Goal: Task Accomplishment & Management: Complete application form

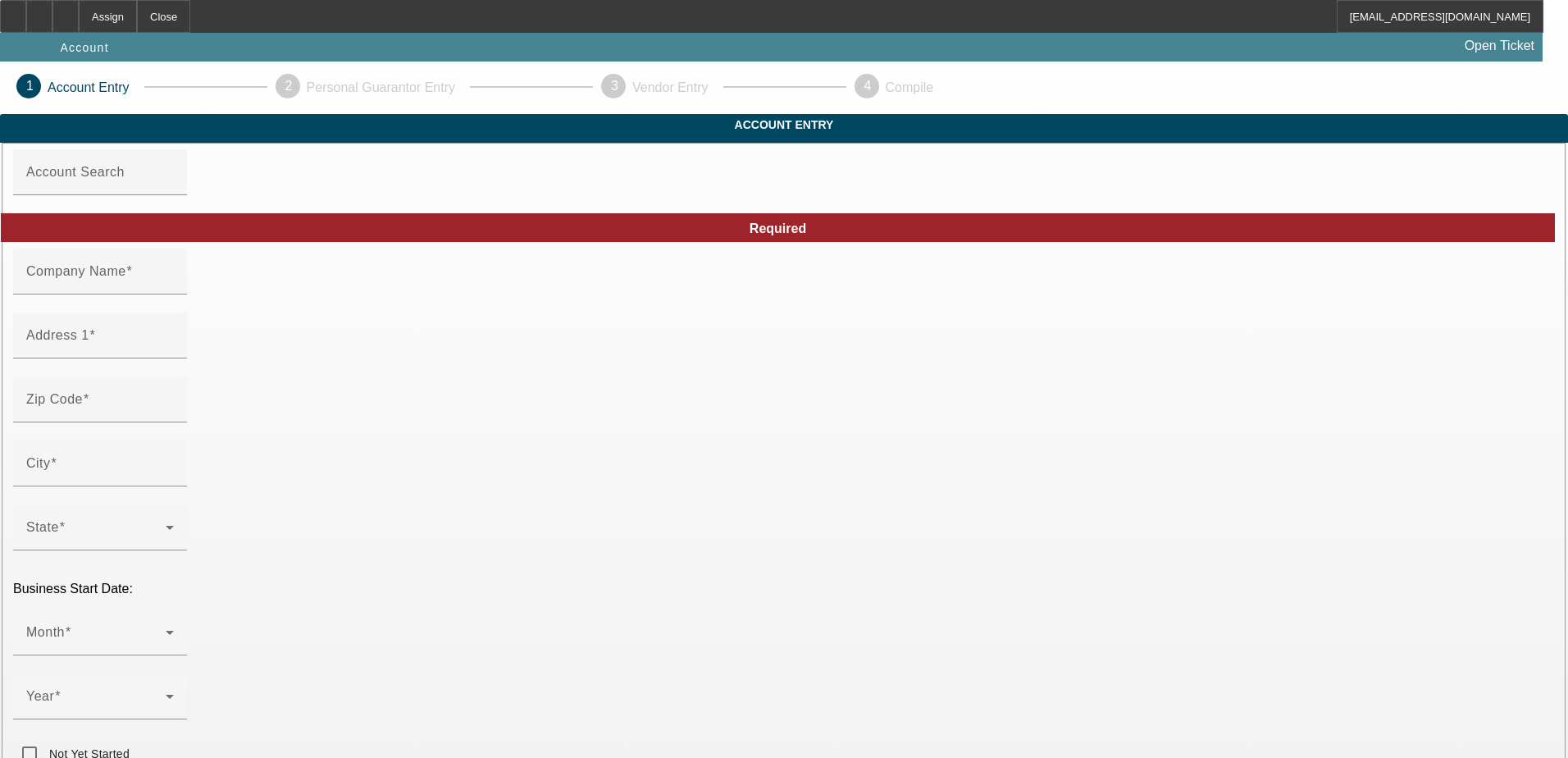
type input "[PERSON_NAME]"
type input "22 [PERSON_NAME] Dr"
type input "22556"
type input "Stafford"
type input "[PHONE_NUMBER]"
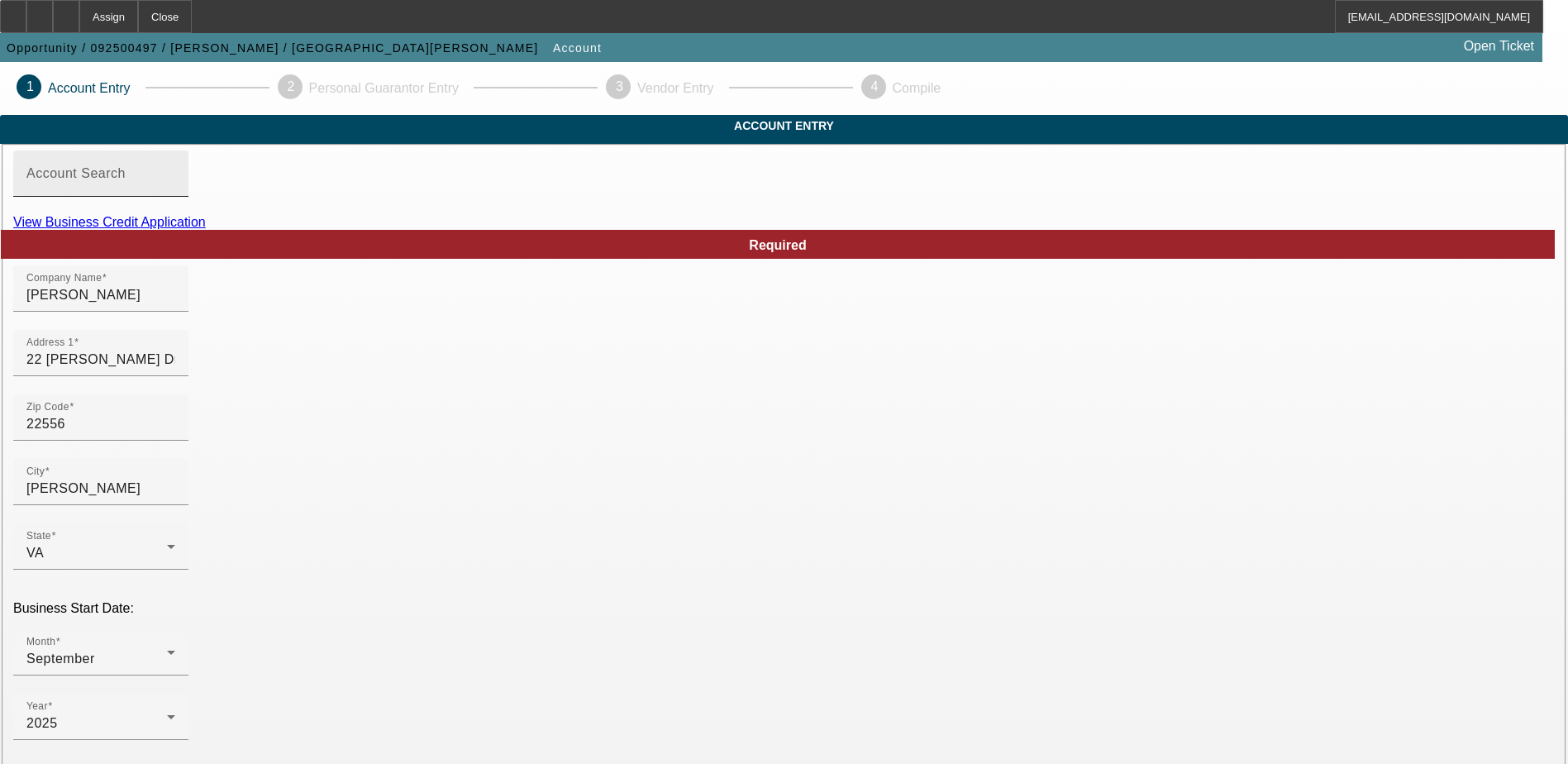
click at [175, 197] on div "Account Search" at bounding box center [100, 173] width 149 height 47
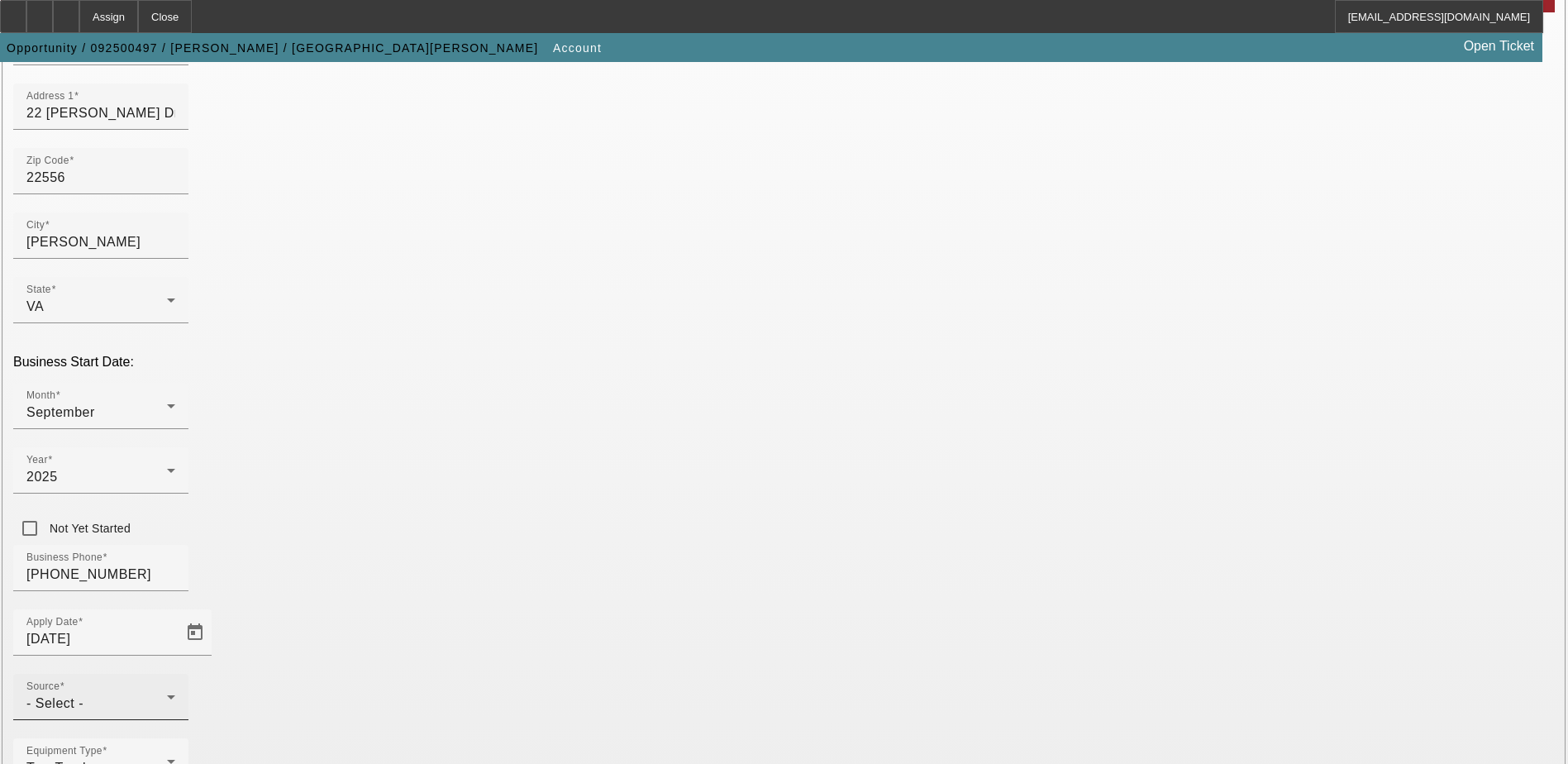
scroll to position [248, 0]
click at [673, 543] on div "Business Phone (540) 699-9207" at bounding box center [783, 575] width 1542 height 65
click at [175, 672] on div "Source - Select -" at bounding box center [100, 695] width 149 height 47
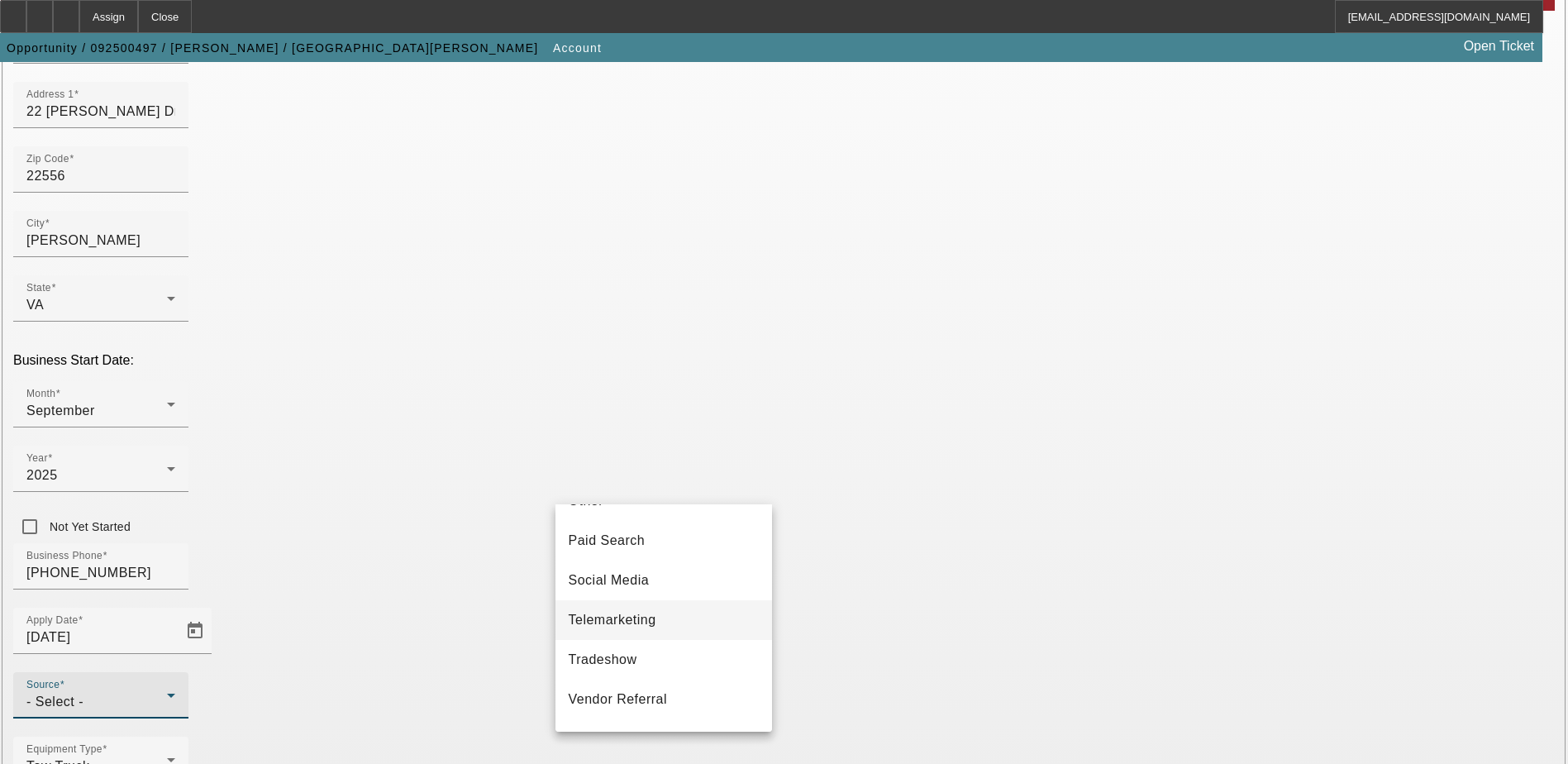
scroll to position [588, 0]
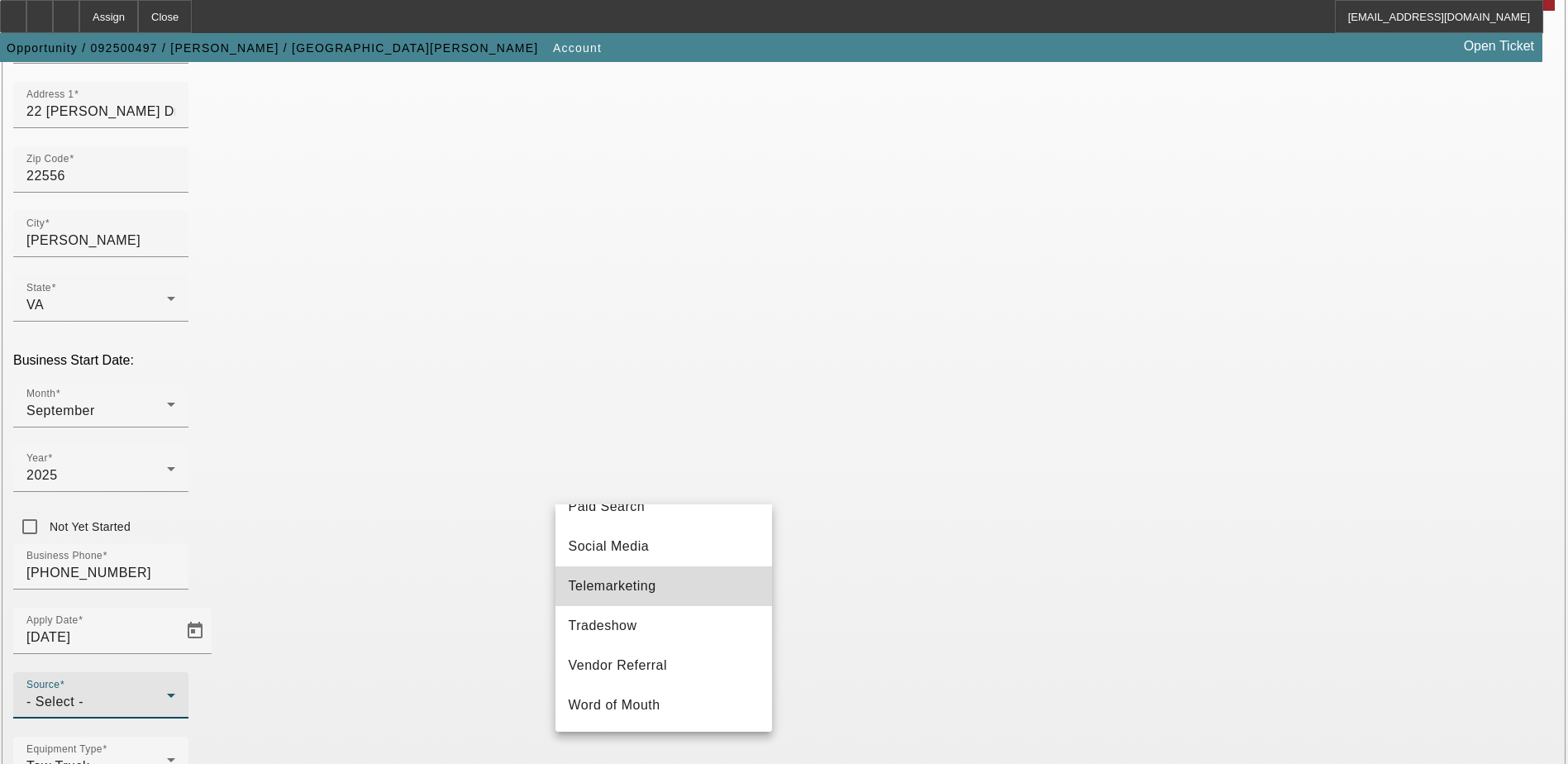
click at [677, 591] on mat-option "Telemarketing" at bounding box center [664, 585] width 216 height 39
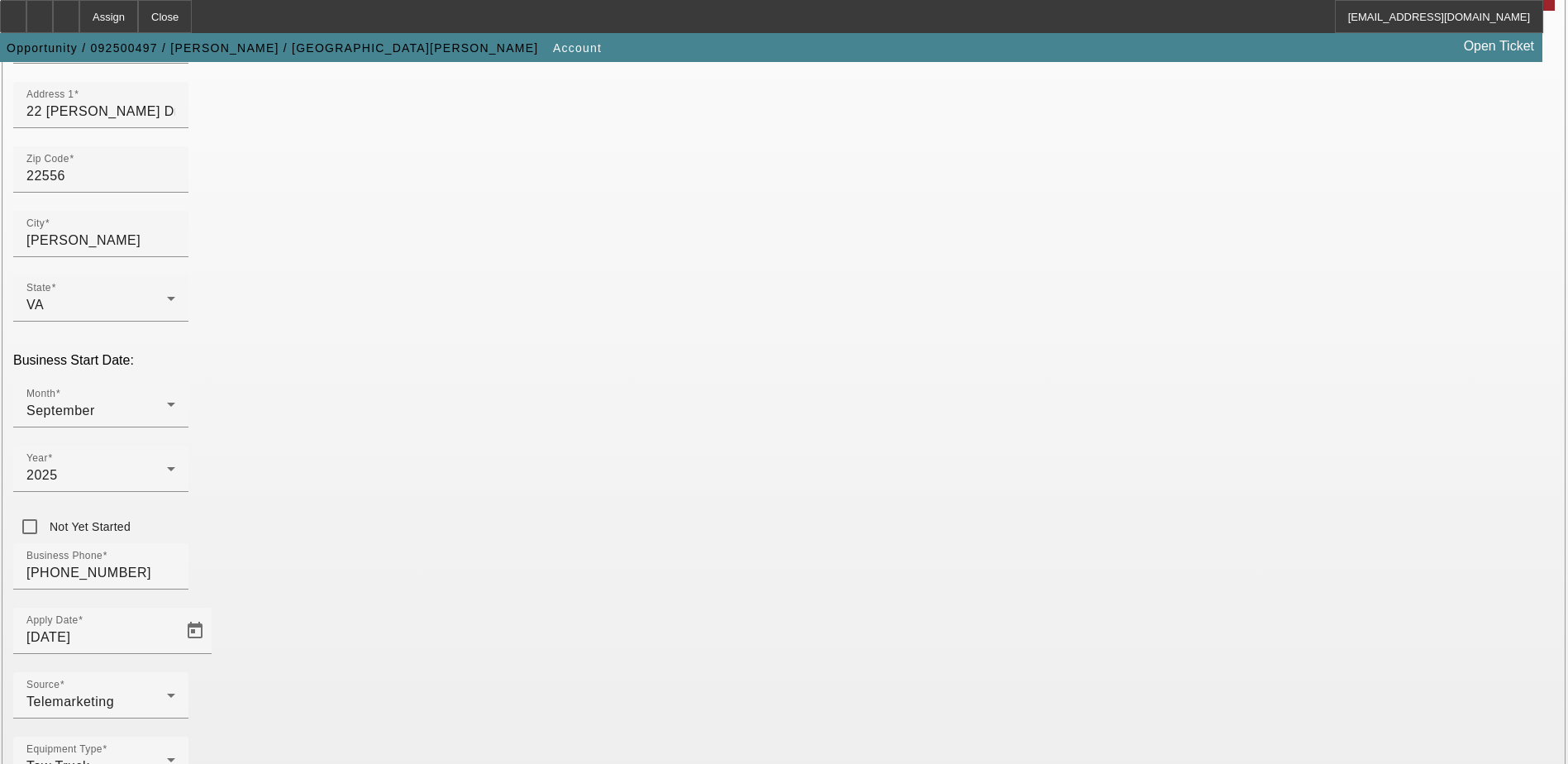
type input "000000000"
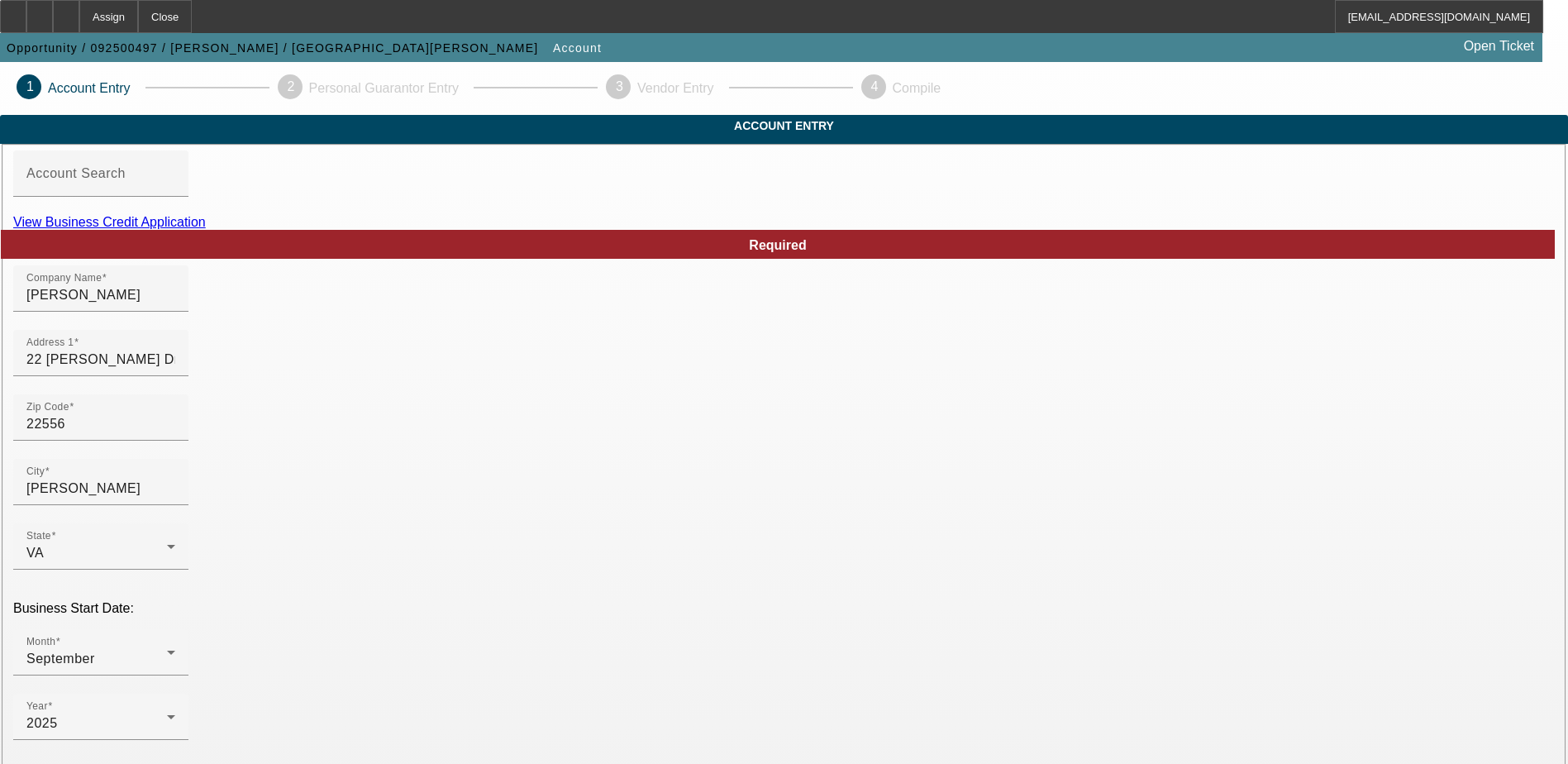
scroll to position [294, 0]
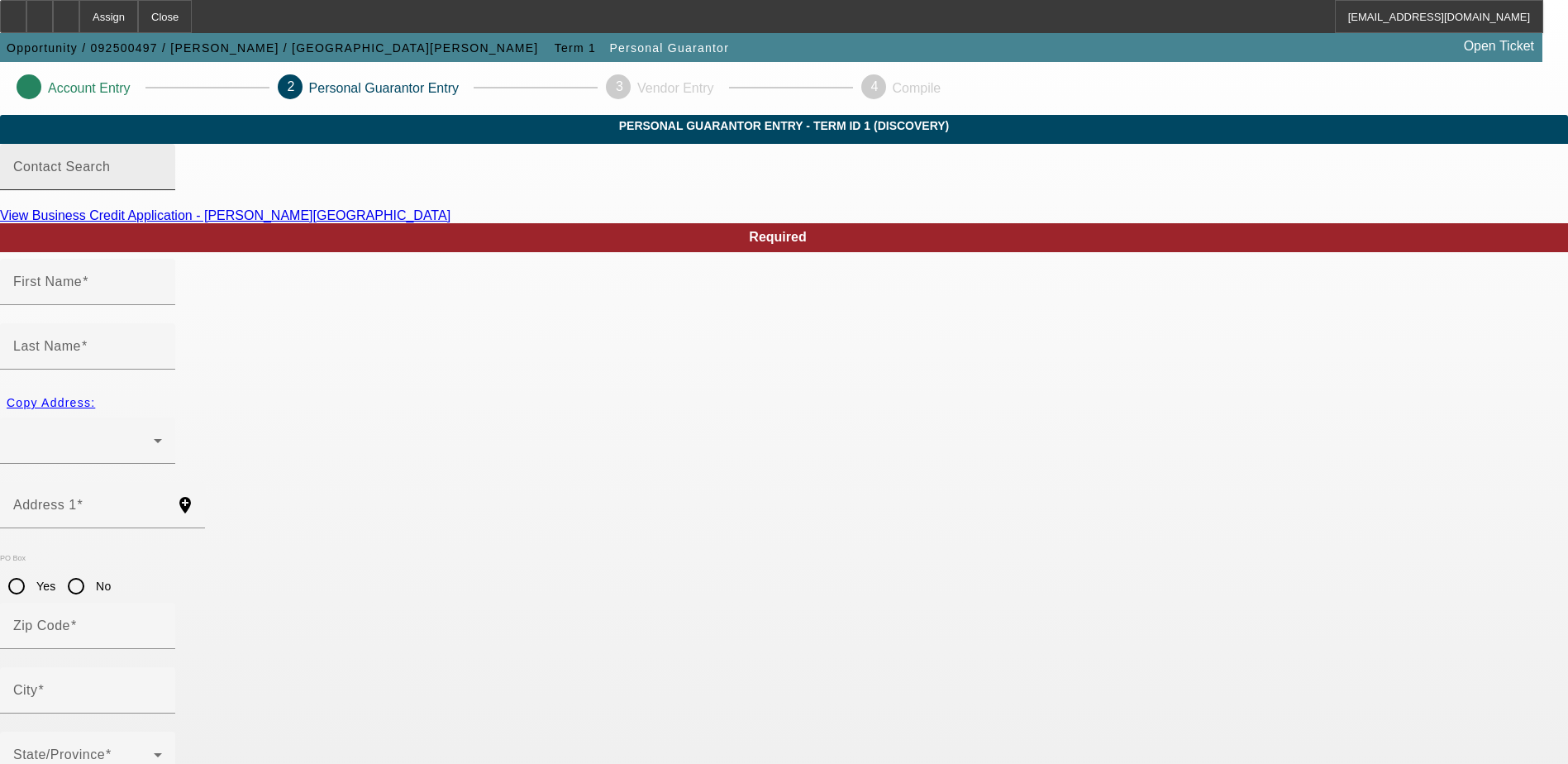
type input "Luis"
type input "Valencia"
radio input "true"
type input "[PHONE_NUMBER]"
type input "730-24-0412"
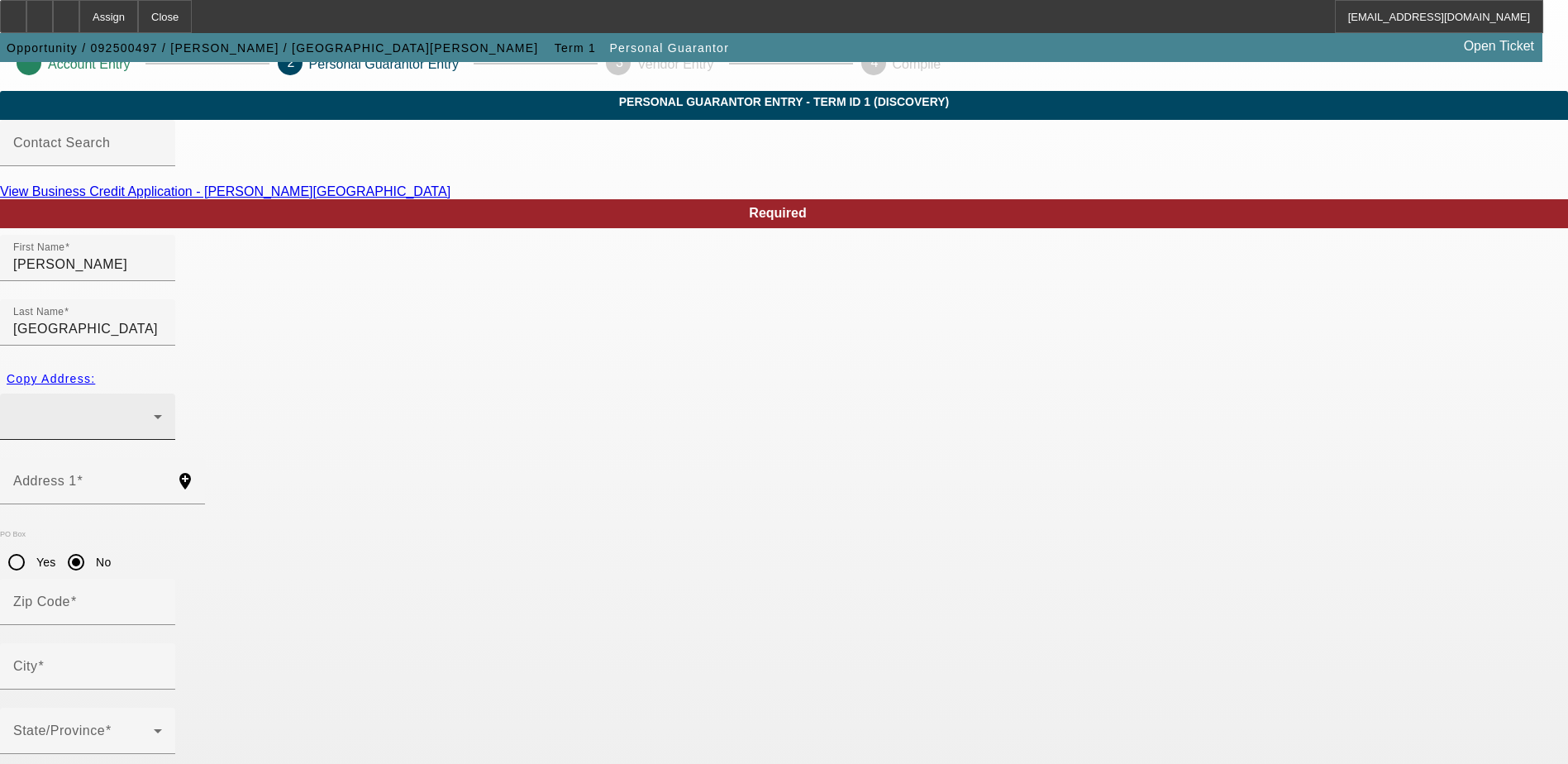
scroll to position [45, 0]
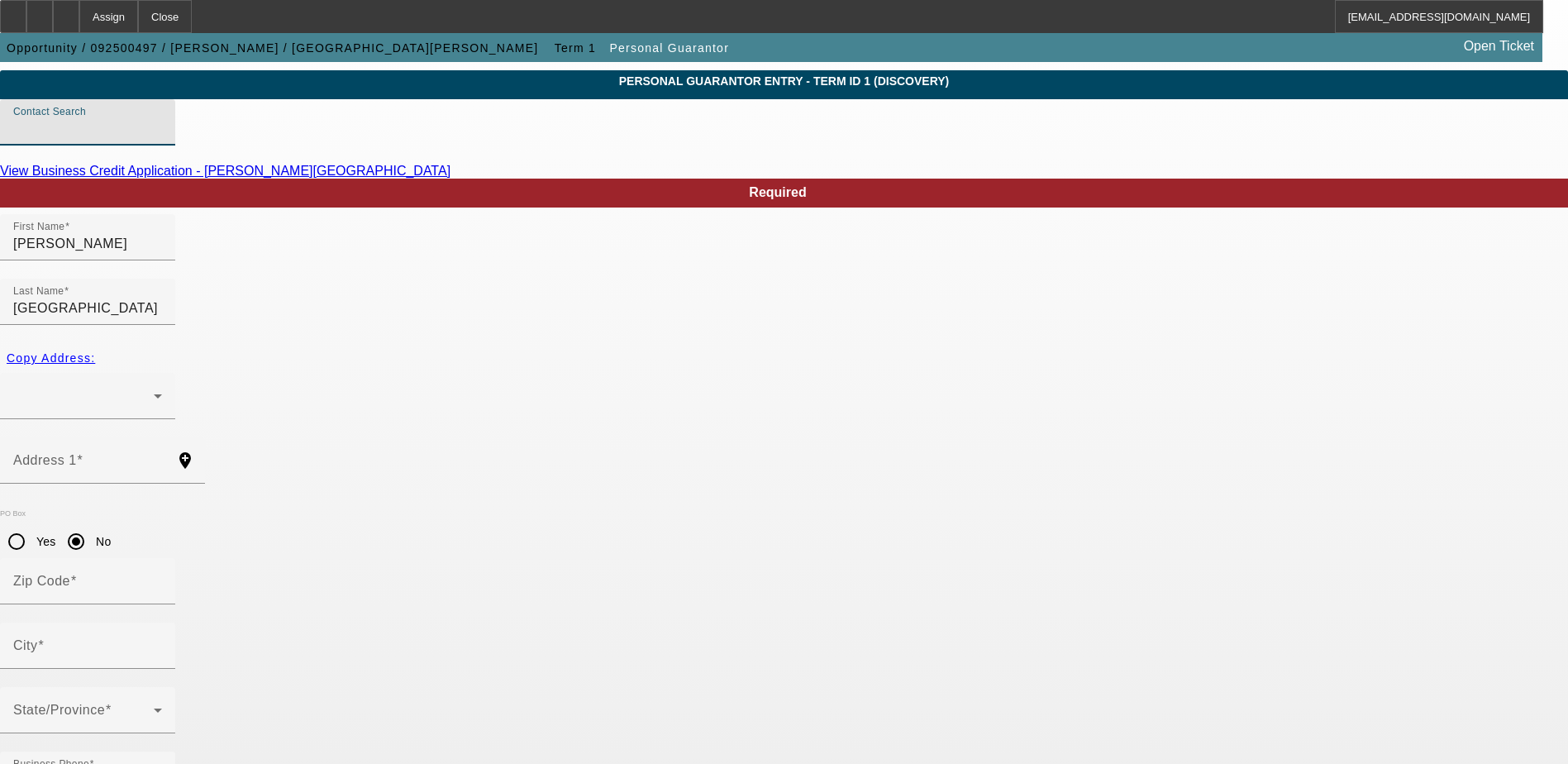
click at [162, 139] on input "Contact Search" at bounding box center [87, 129] width 149 height 20
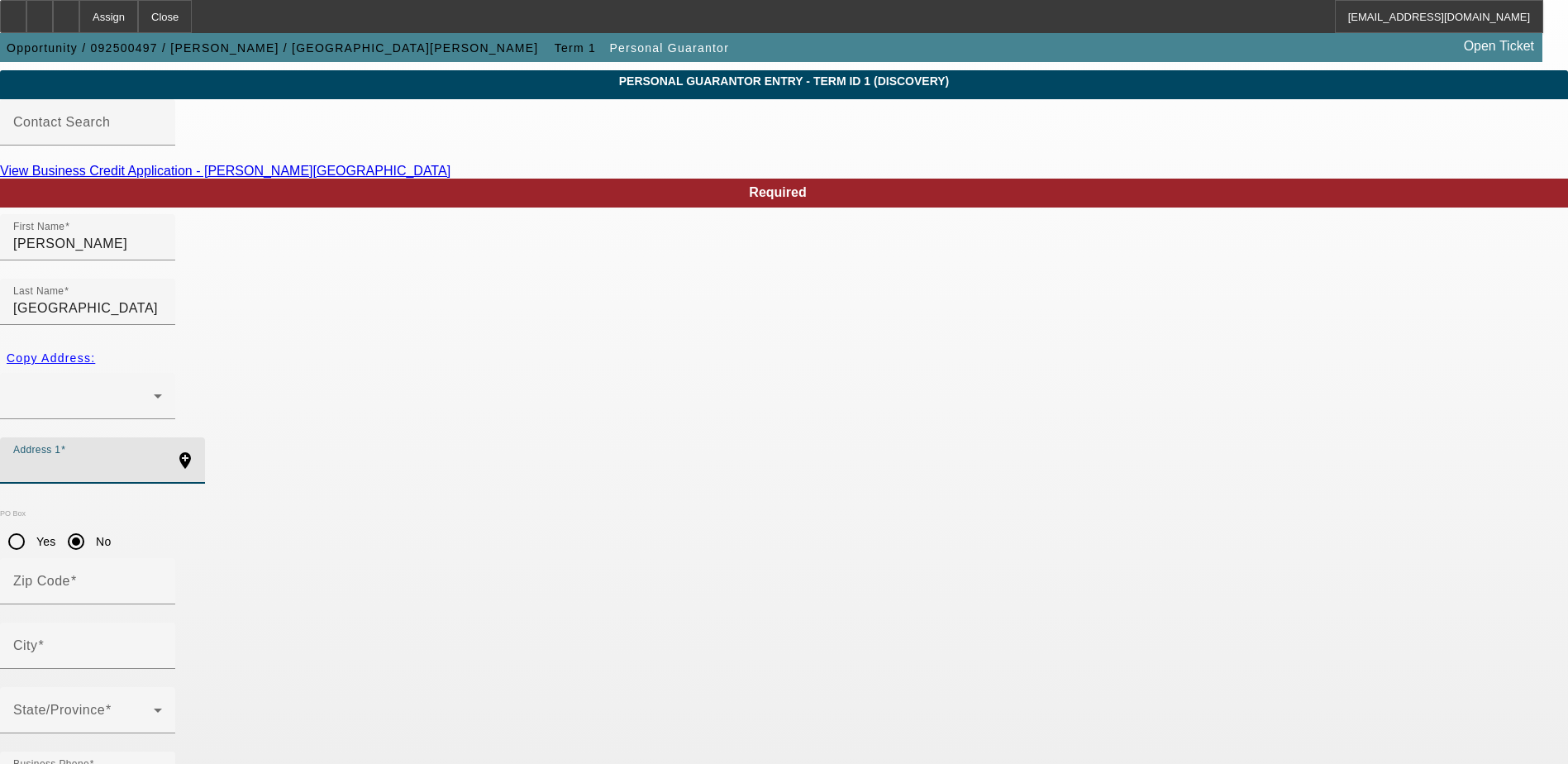
paste input "22 Lesley Dr"
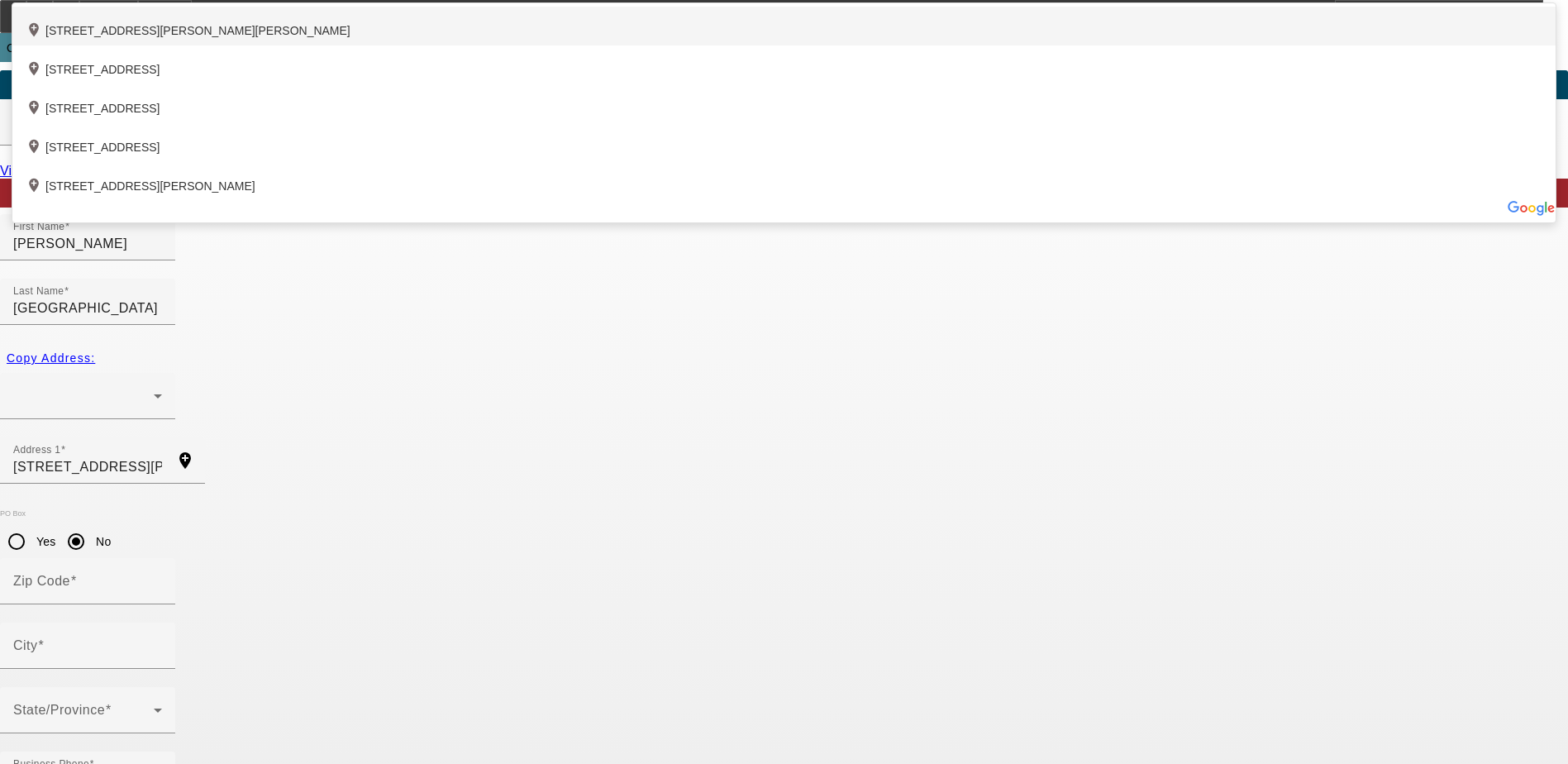
click at [636, 46] on div "add_location 22 Leslie Drive, Stafford, VA 22556, US" at bounding box center [784, 26] width 1543 height 39
type input "22 Leslie Drive"
type input "22556"
type input "Stafford"
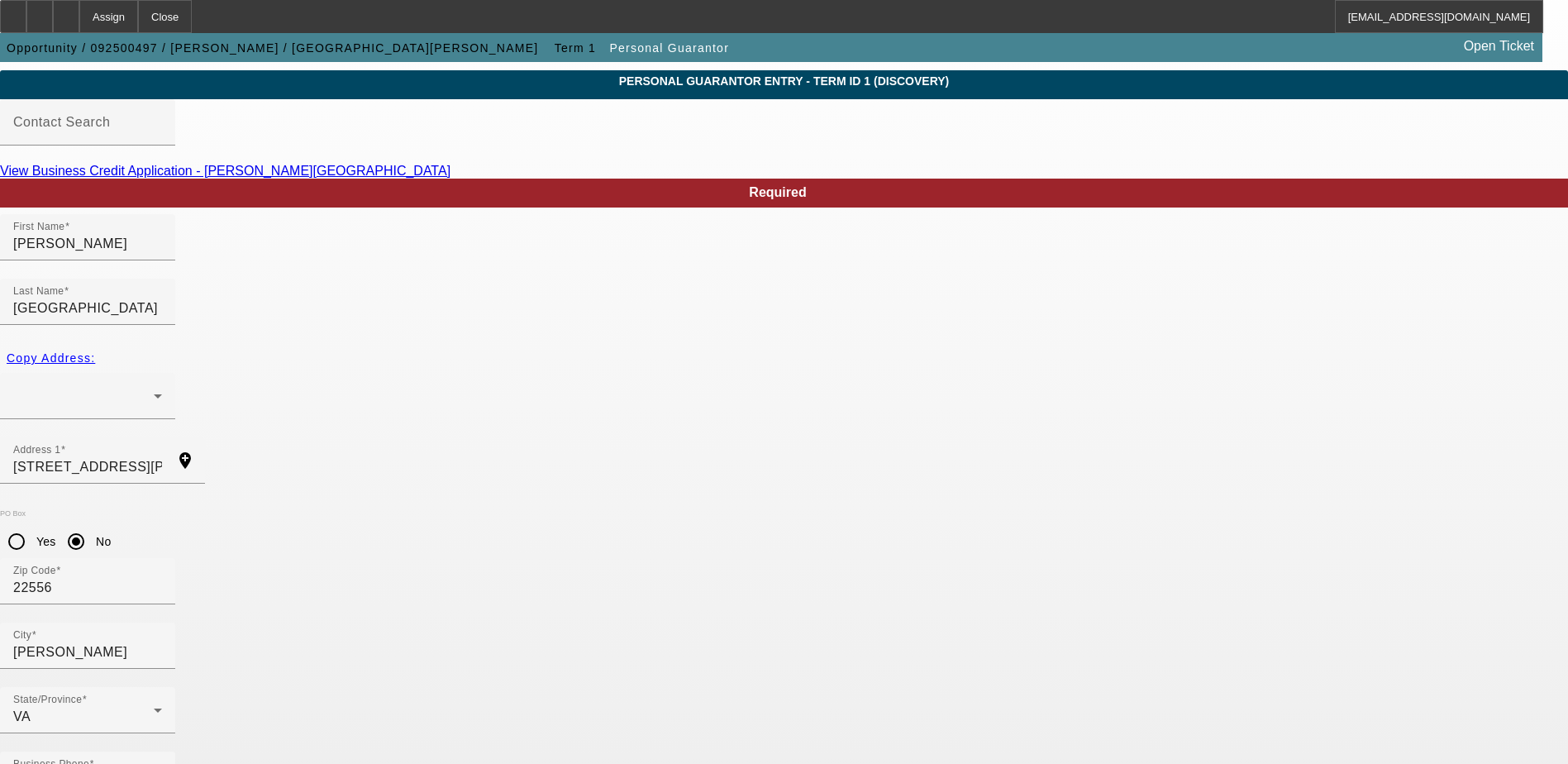
type input "100"
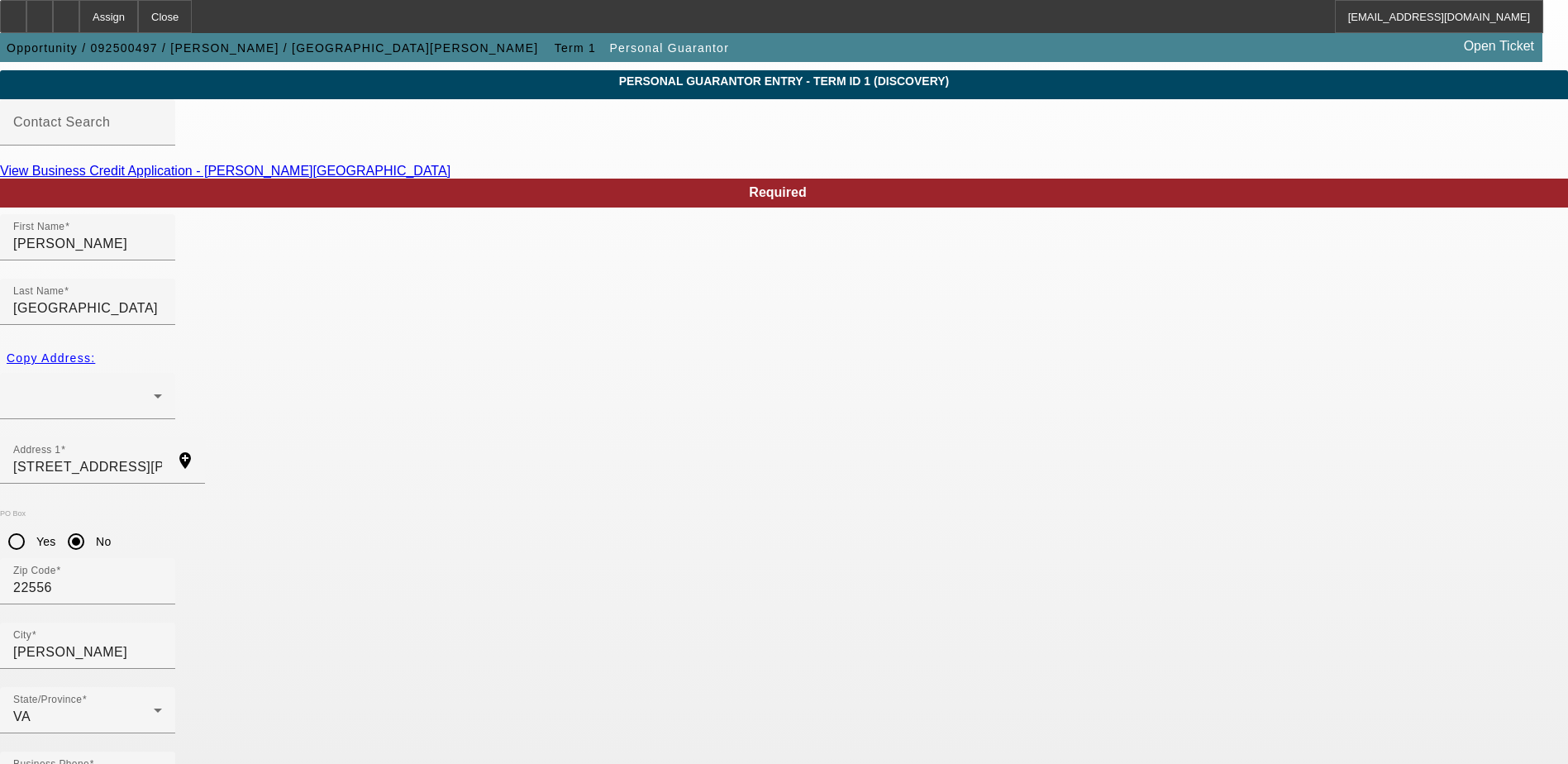
drag, startPoint x: 644, startPoint y: 667, endPoint x: 595, endPoint y: 662, distance: 49.3
drag, startPoint x: 591, startPoint y: 668, endPoint x: 587, endPoint y: 676, distance: 8.9
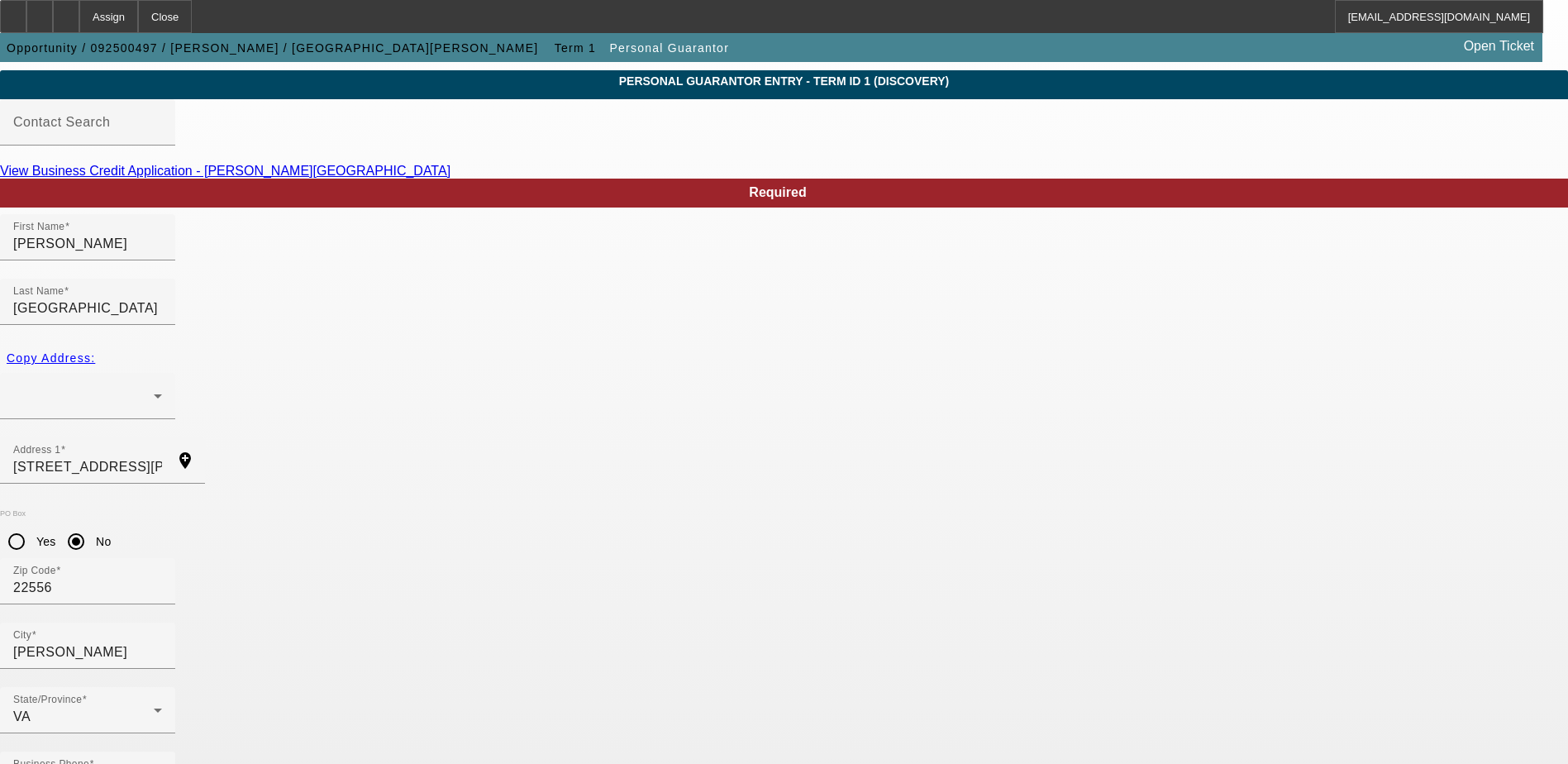
paste input "primecaliberllc@gmail.com"
type input "primecaliberllc@gmail.com"
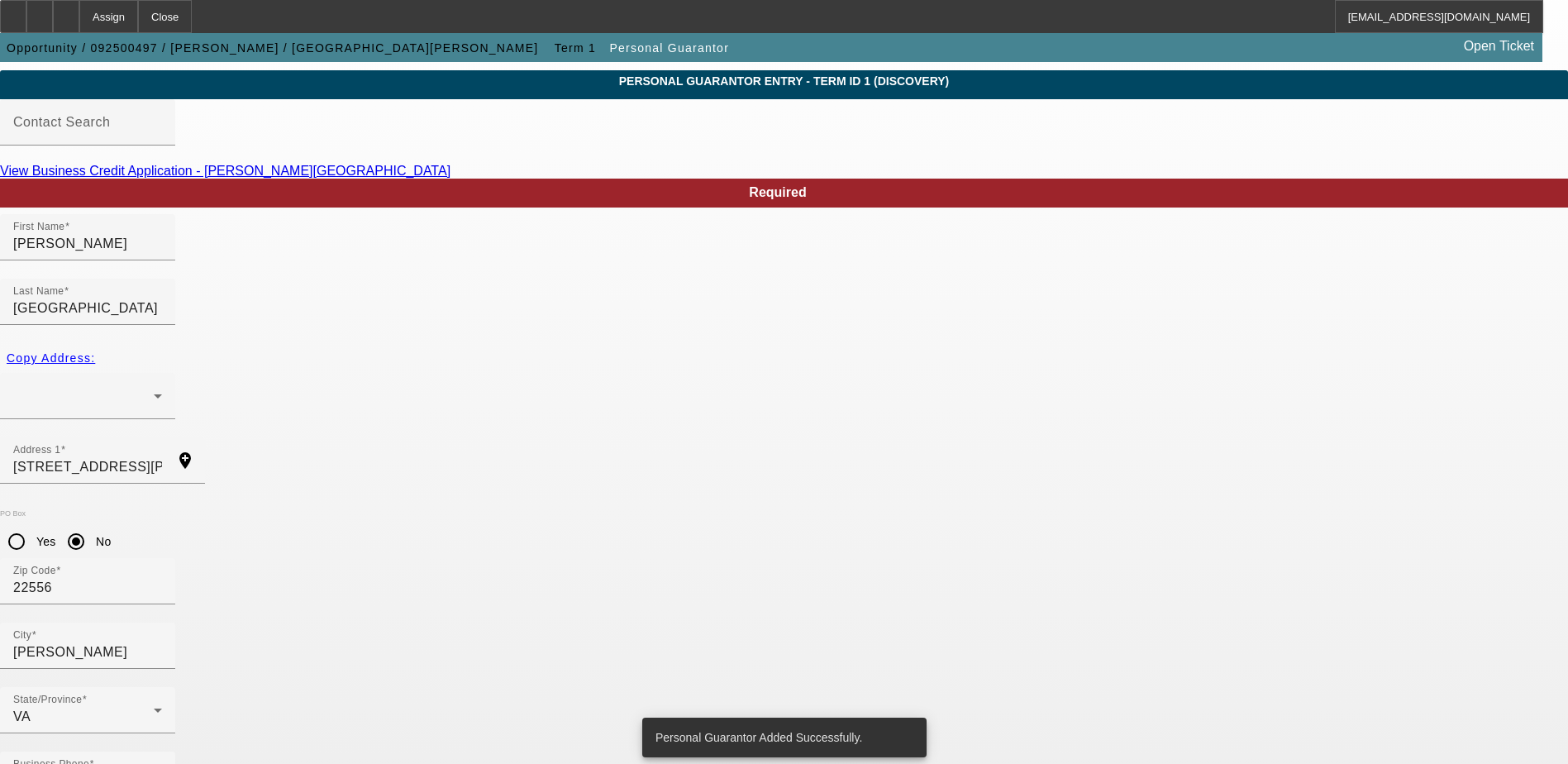
scroll to position [0, 0]
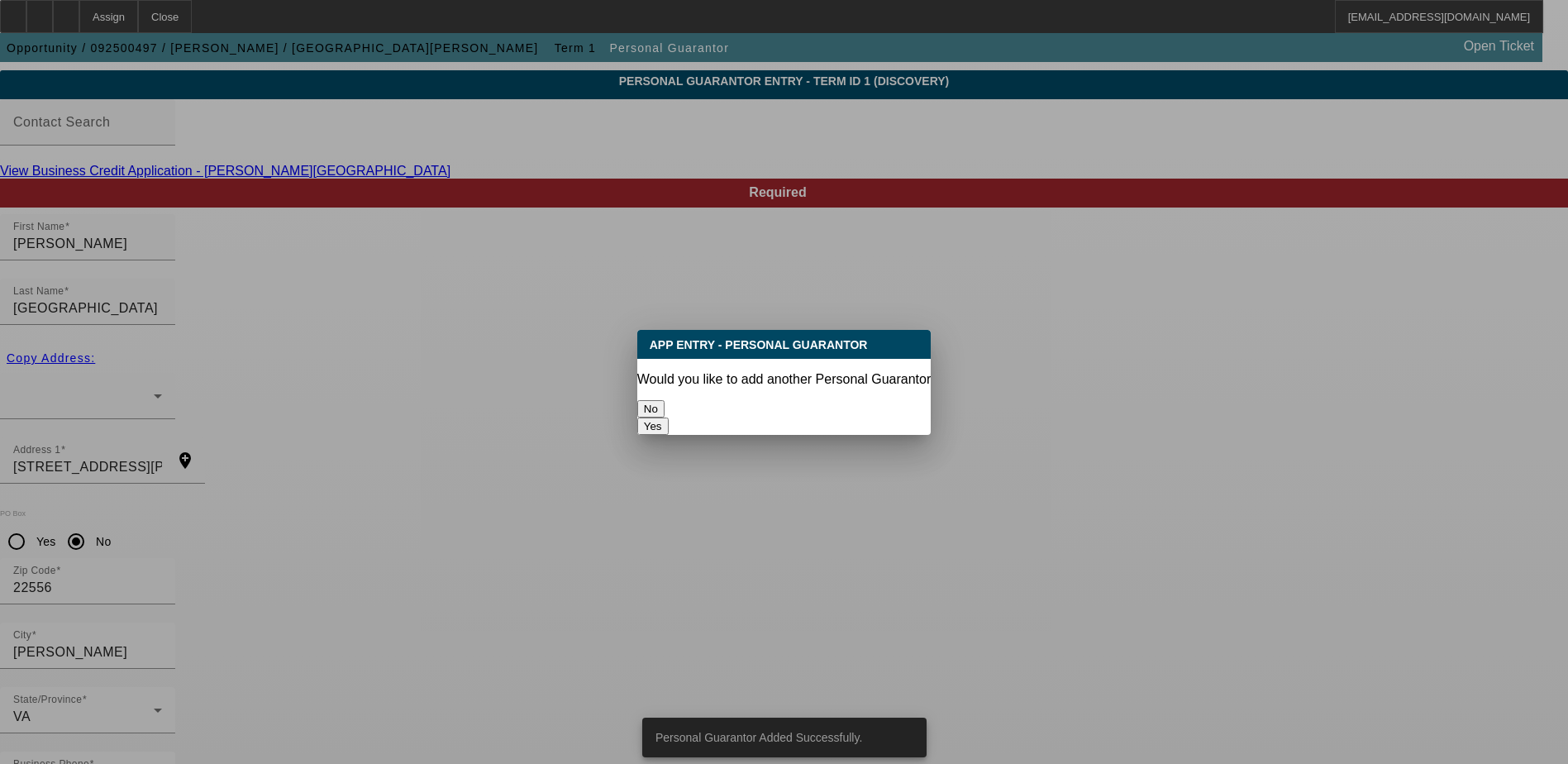
click at [664, 413] on button "No" at bounding box center [651, 408] width 27 height 17
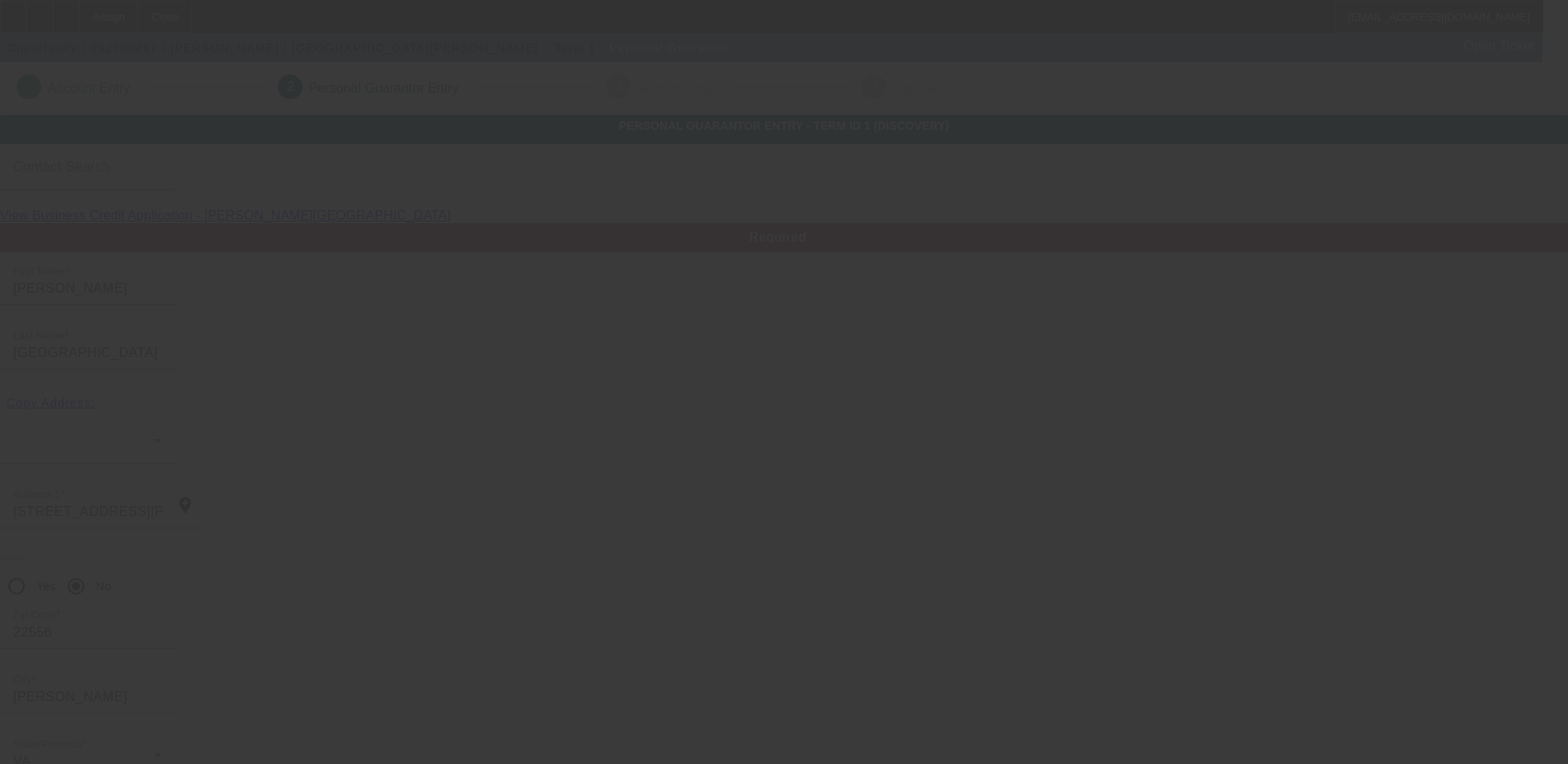
scroll to position [45, 0]
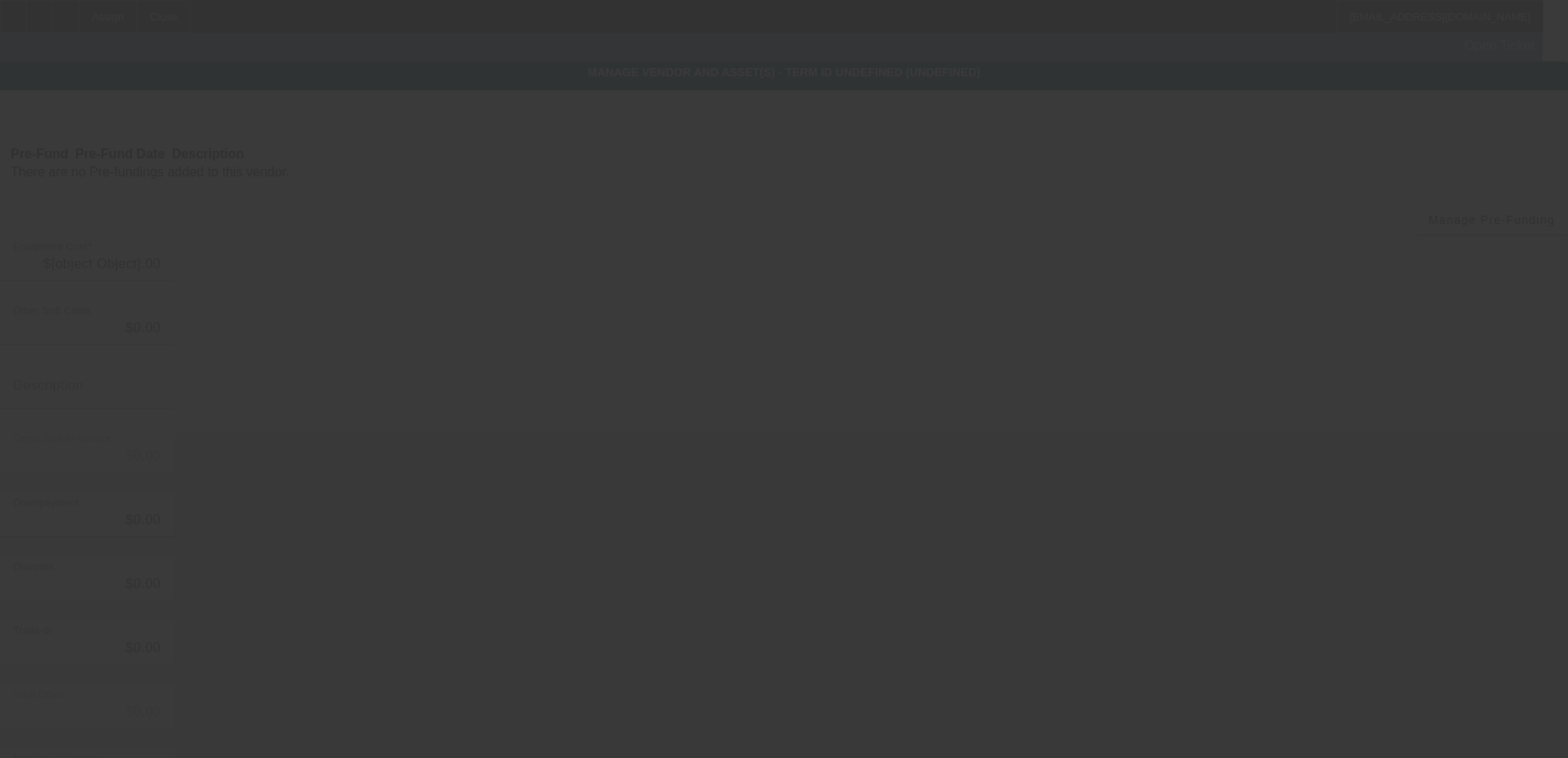
type input "$50,000.00"
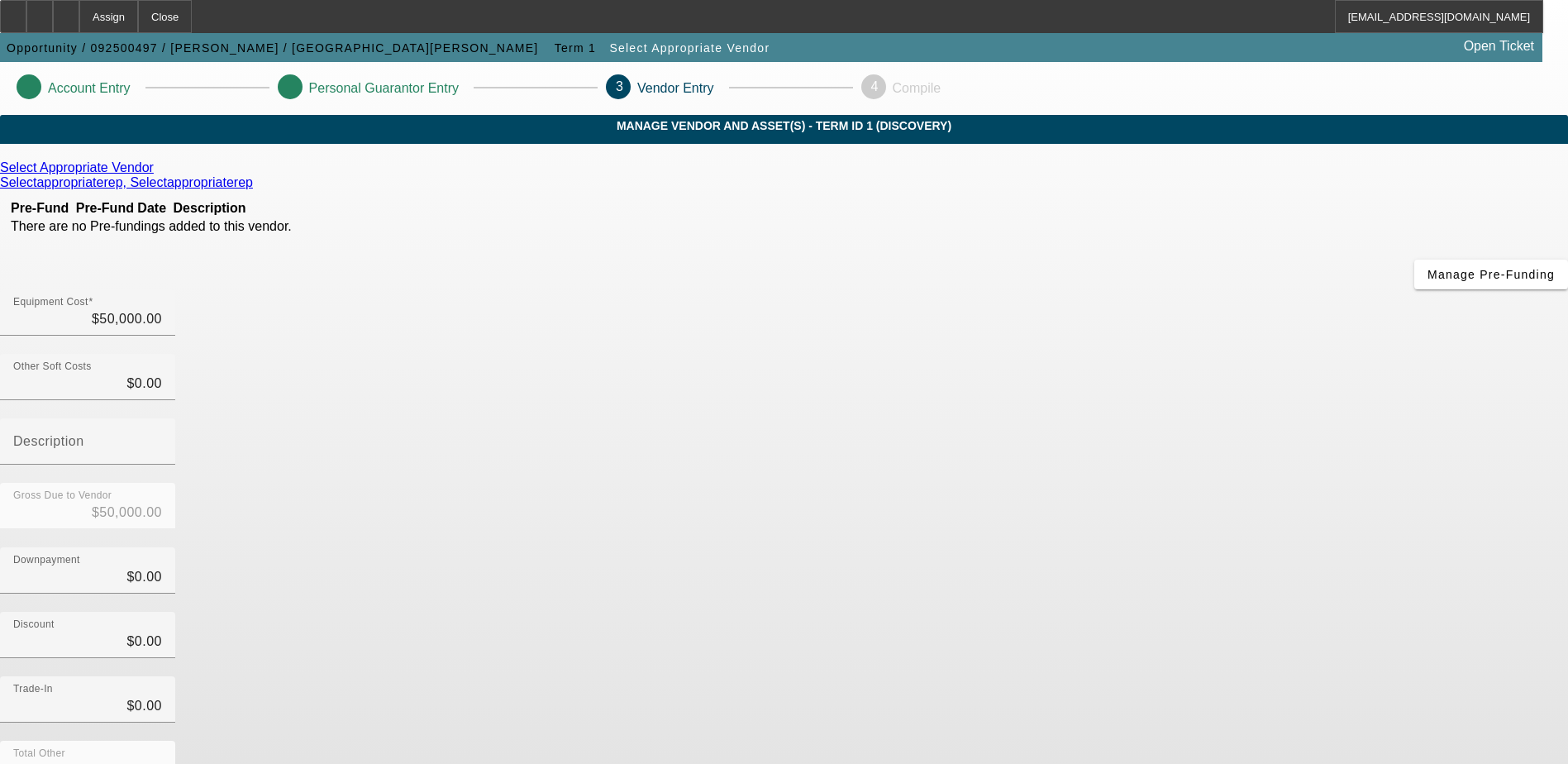
click at [158, 174] on icon at bounding box center [158, 167] width 0 height 14
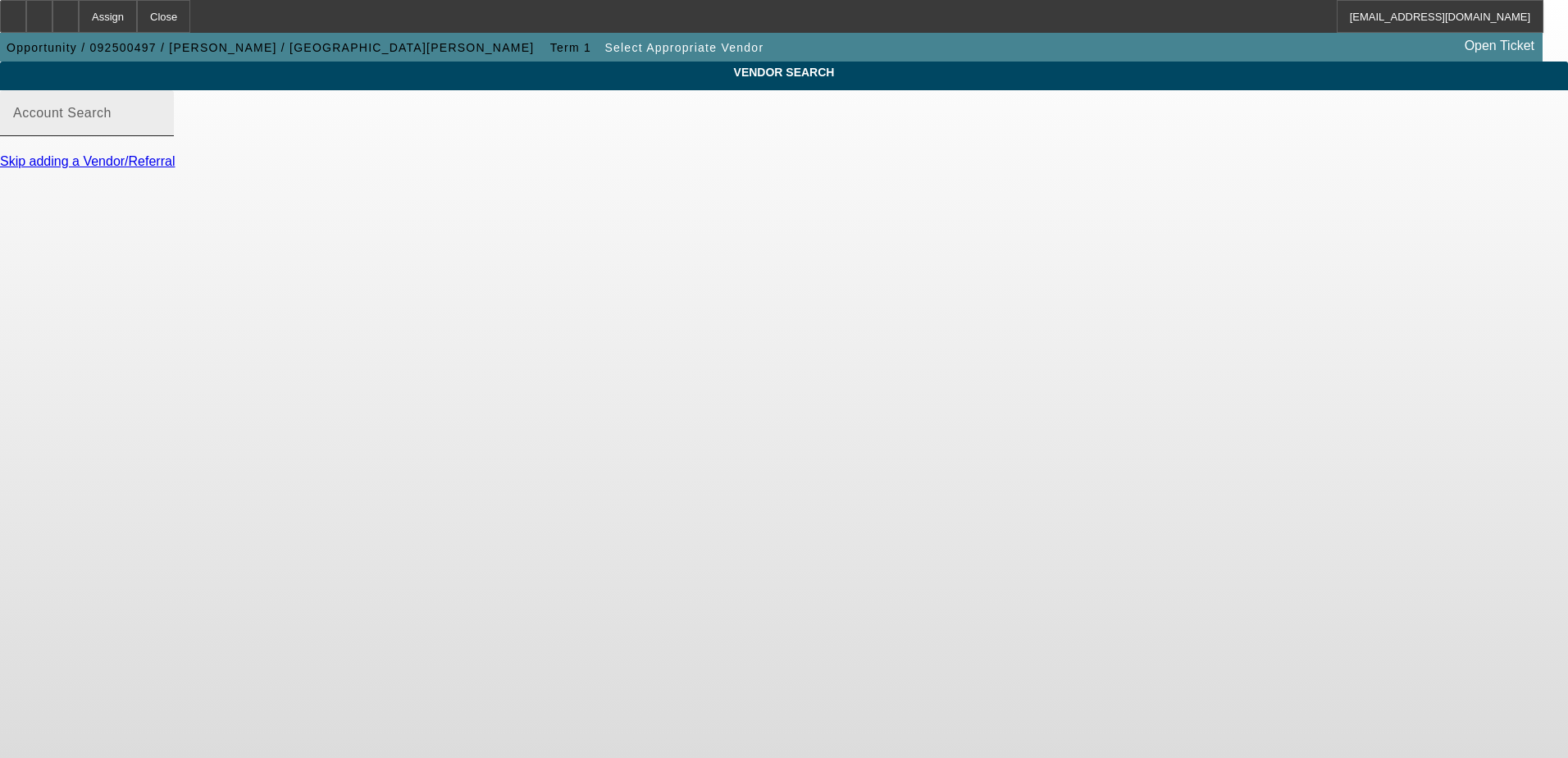
click at [161, 130] on input "Account Search" at bounding box center [86, 120] width 148 height 20
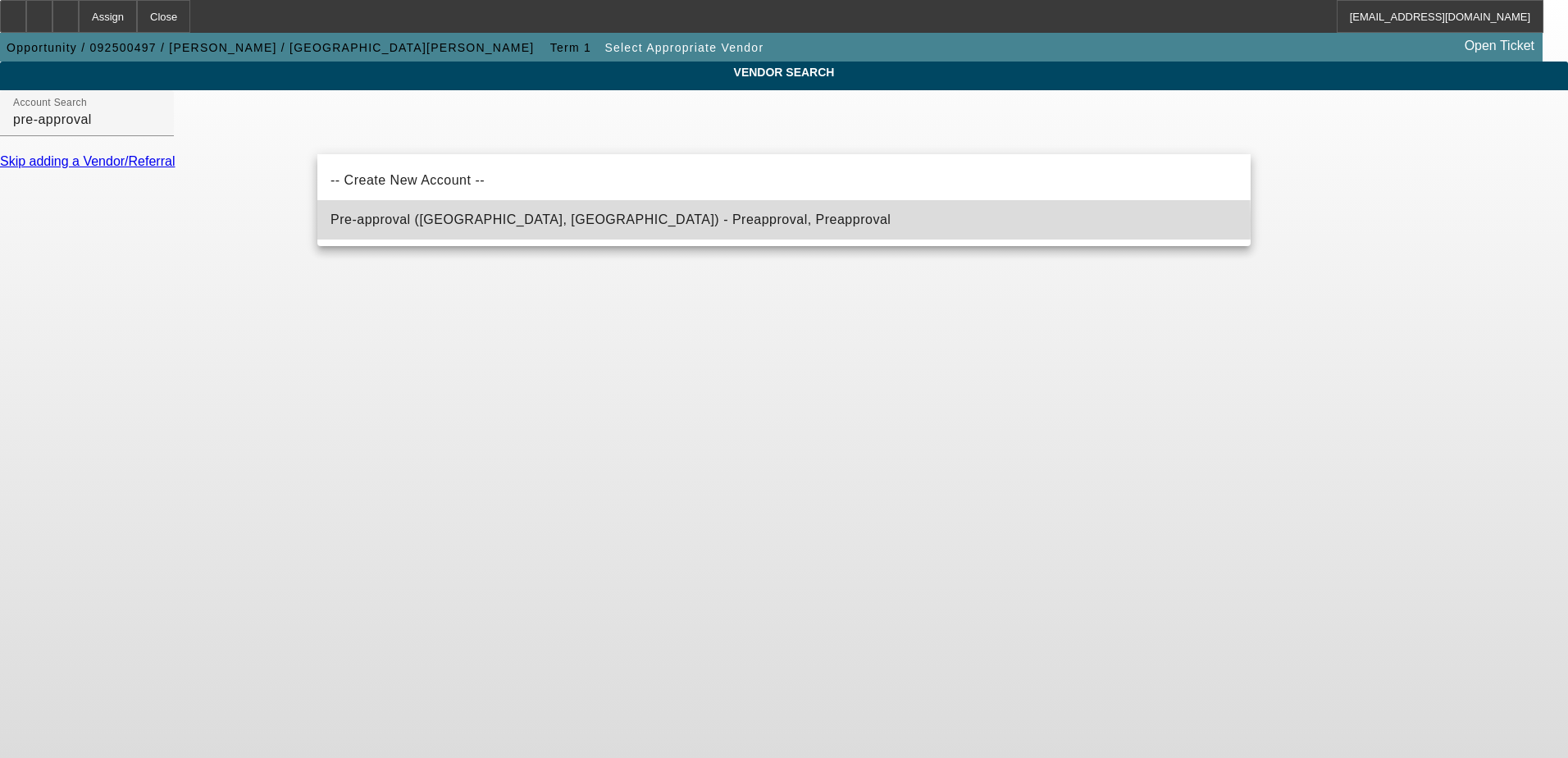
click at [657, 220] on mat-option "Pre-approval (Northbrook, IL) - Preapproval, Preapproval" at bounding box center [784, 219] width 933 height 39
type input "Pre-approval (Northbrook, IL) - Preapproval, Preapproval"
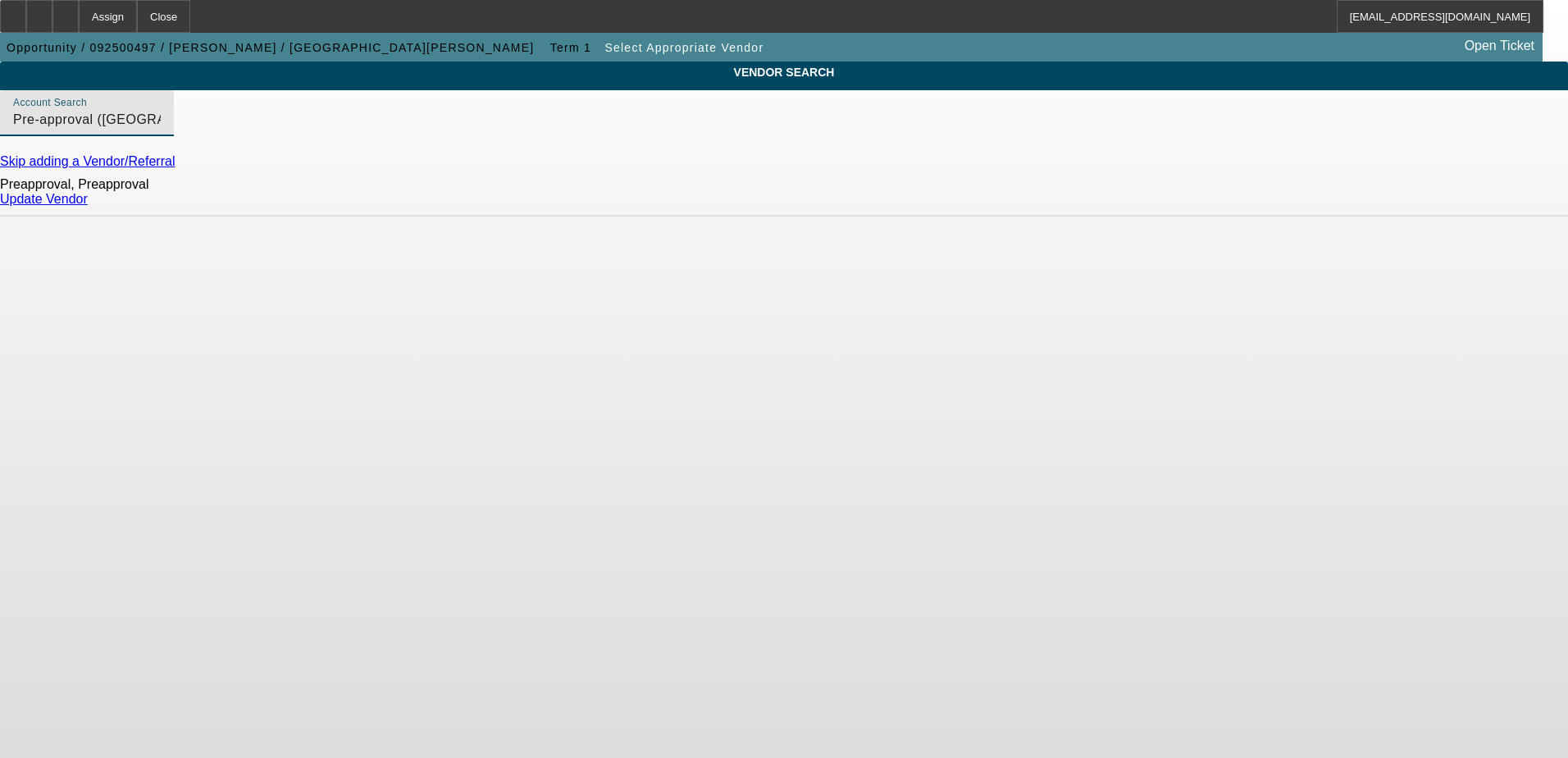
click at [88, 206] on link "Update Vendor" at bounding box center [43, 198] width 88 height 14
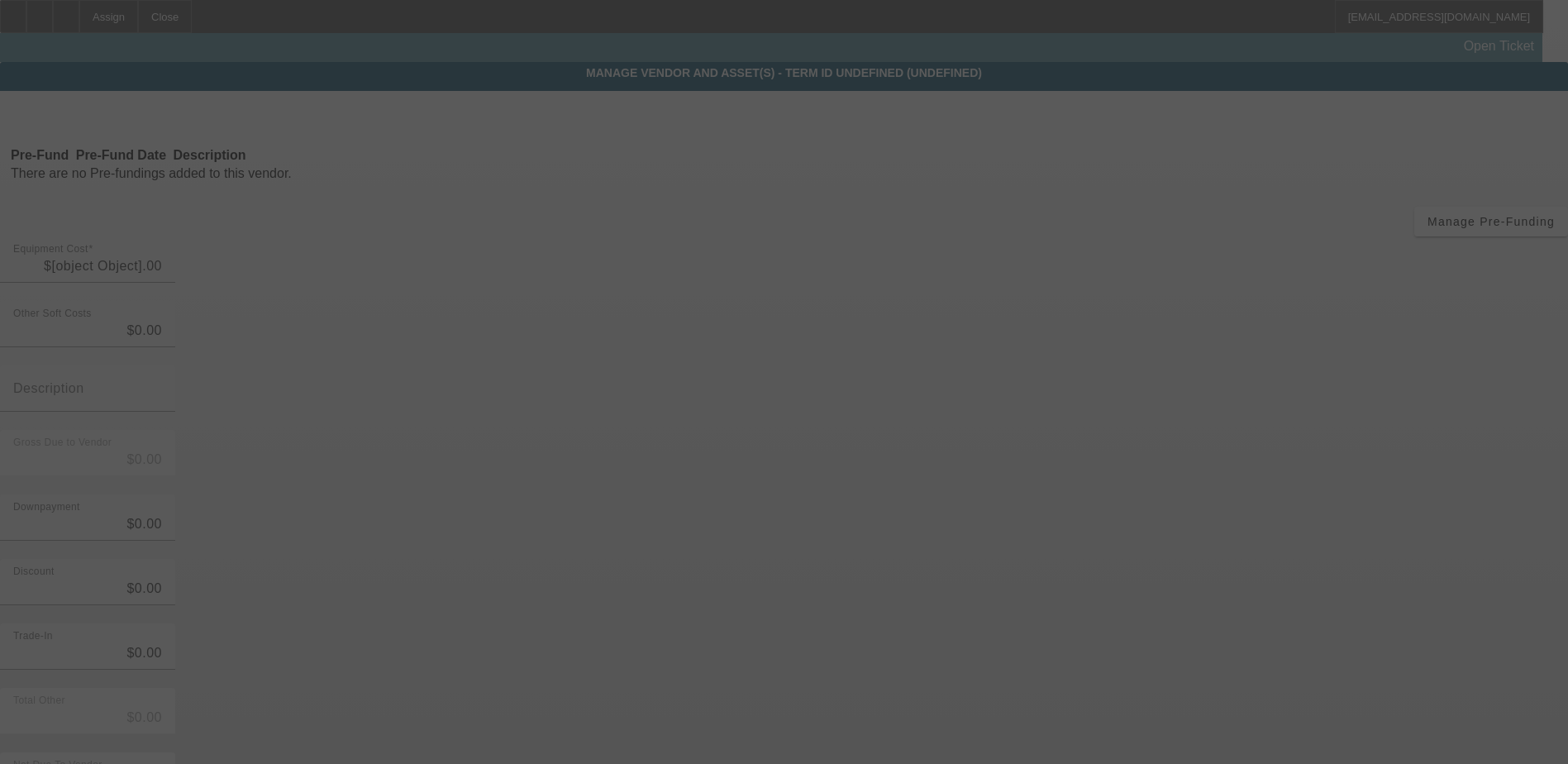
type input "$50,000.00"
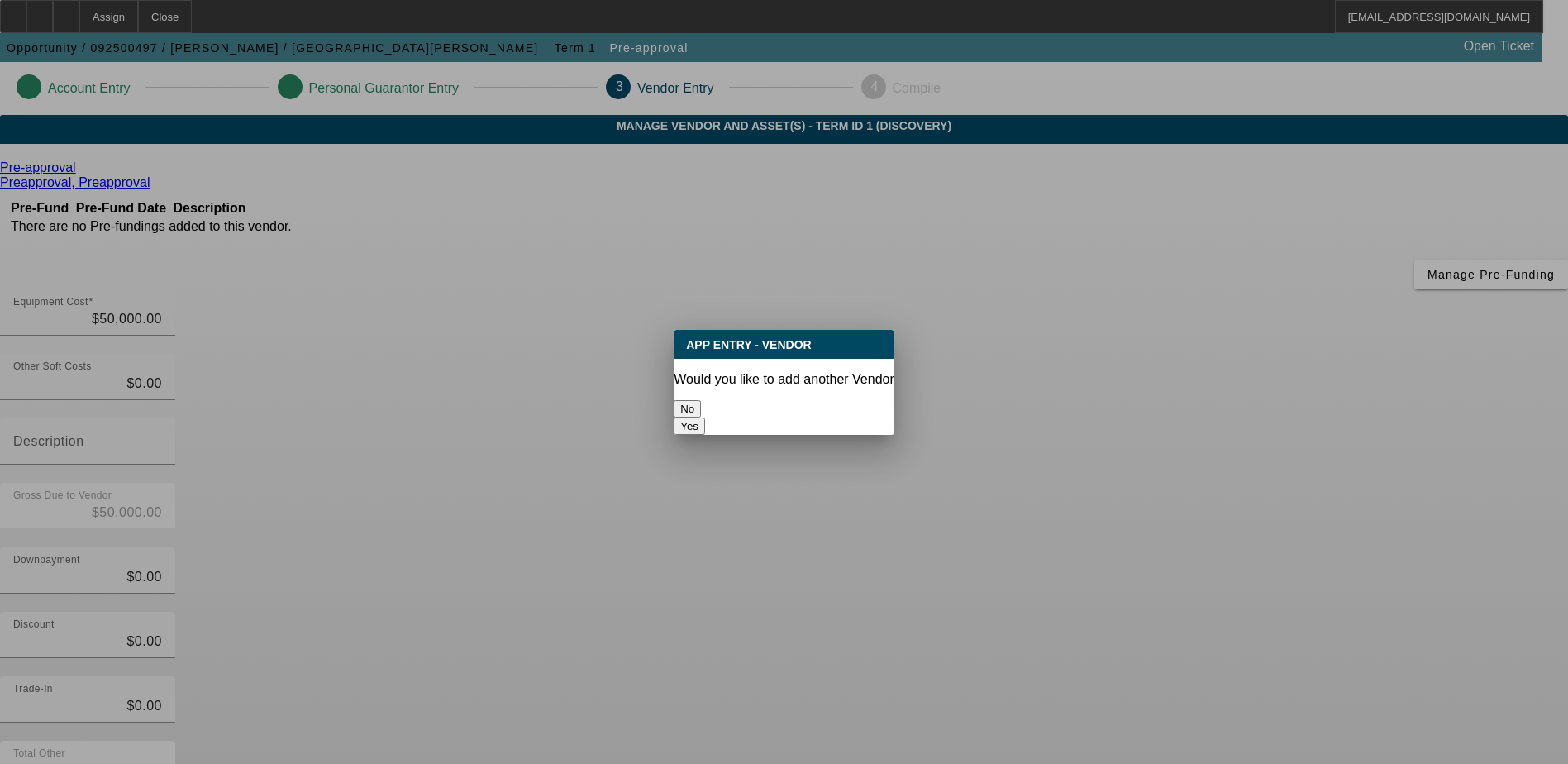
click at [701, 408] on button "No" at bounding box center [687, 408] width 27 height 17
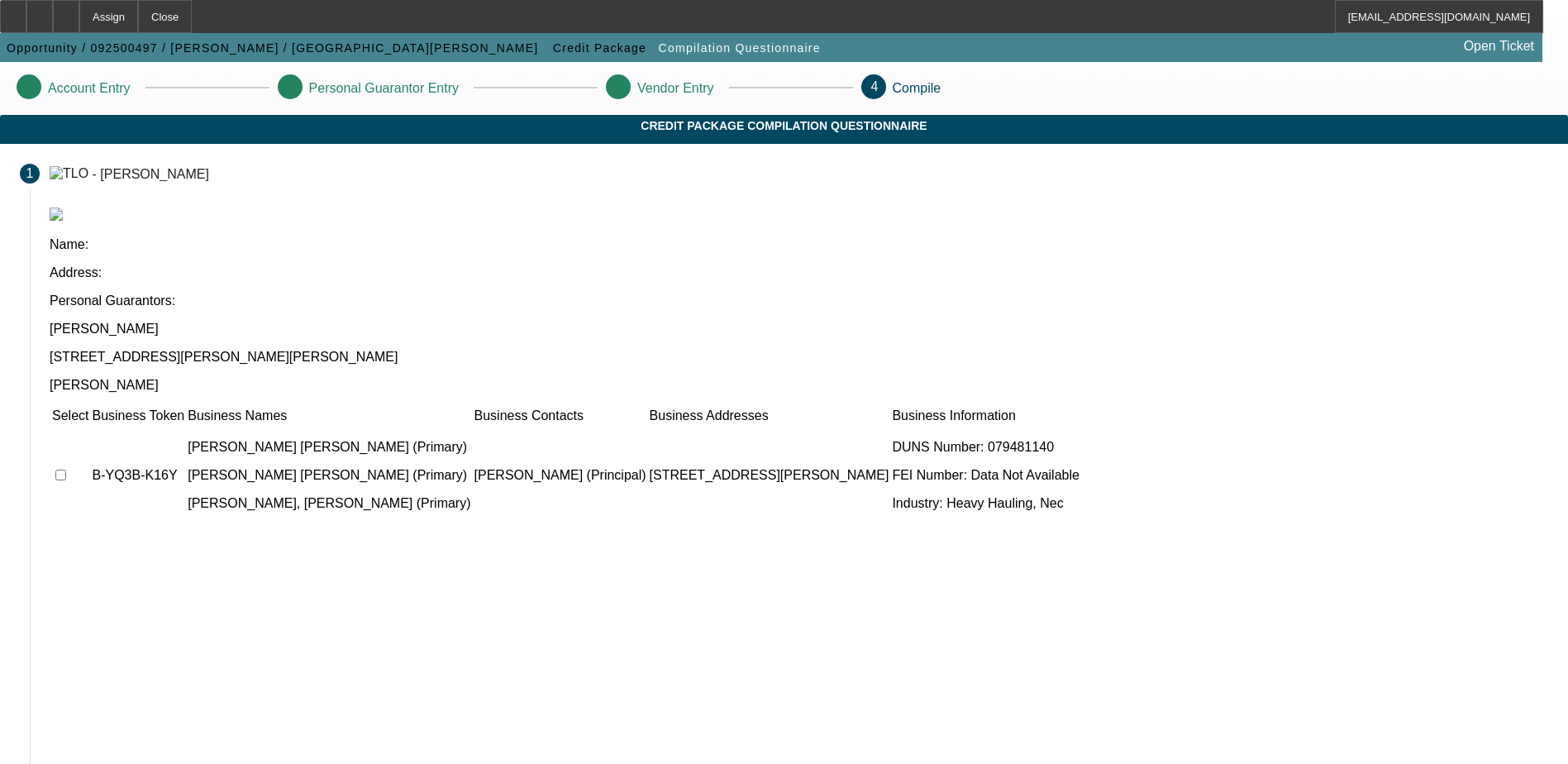
click at [89, 426] on td at bounding box center [70, 476] width 38 height 99
click at [66, 470] on input "checkbox" at bounding box center [61, 476] width 11 height 11
checkbox input "true"
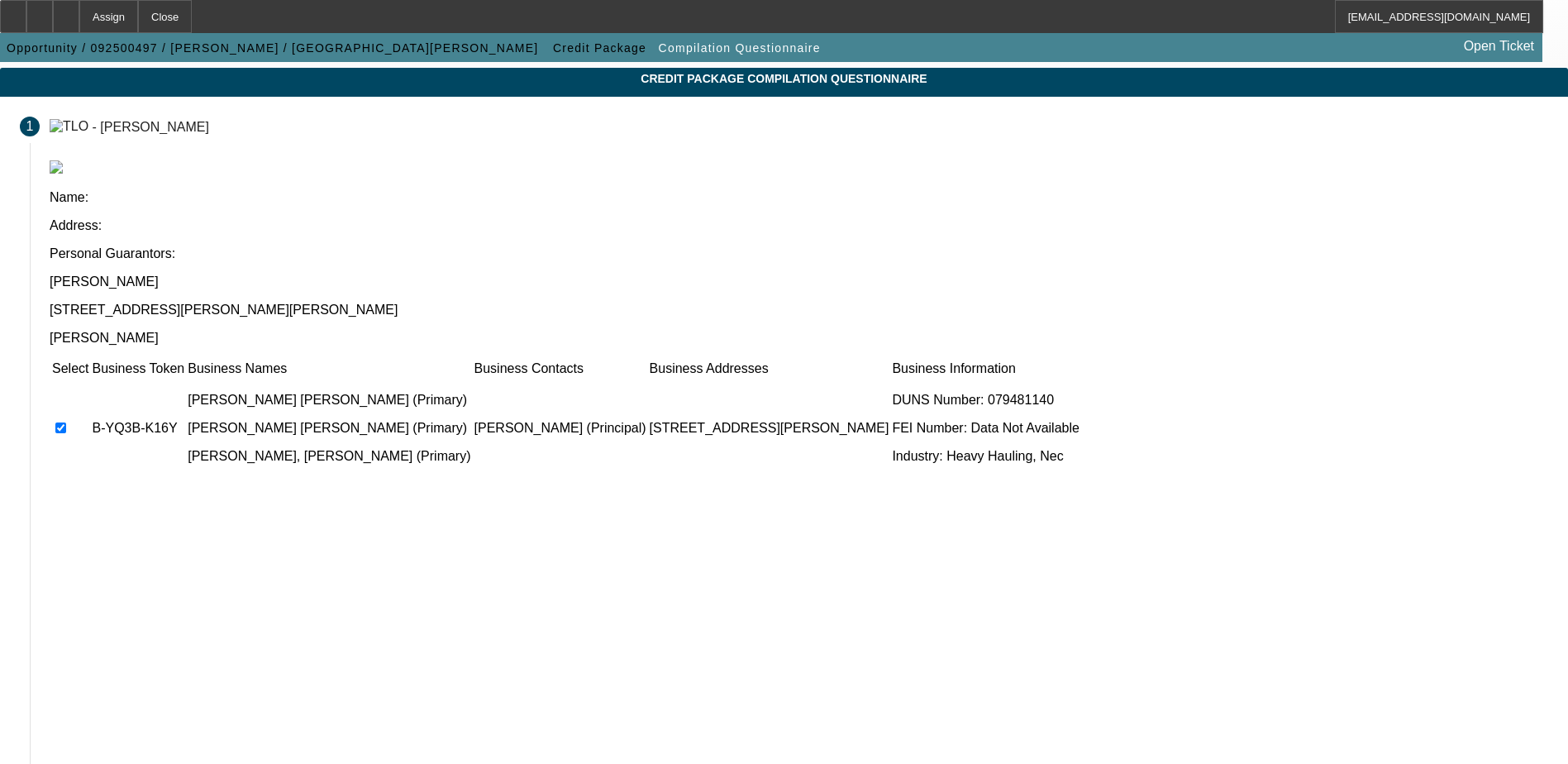
scroll to position [91, 0]
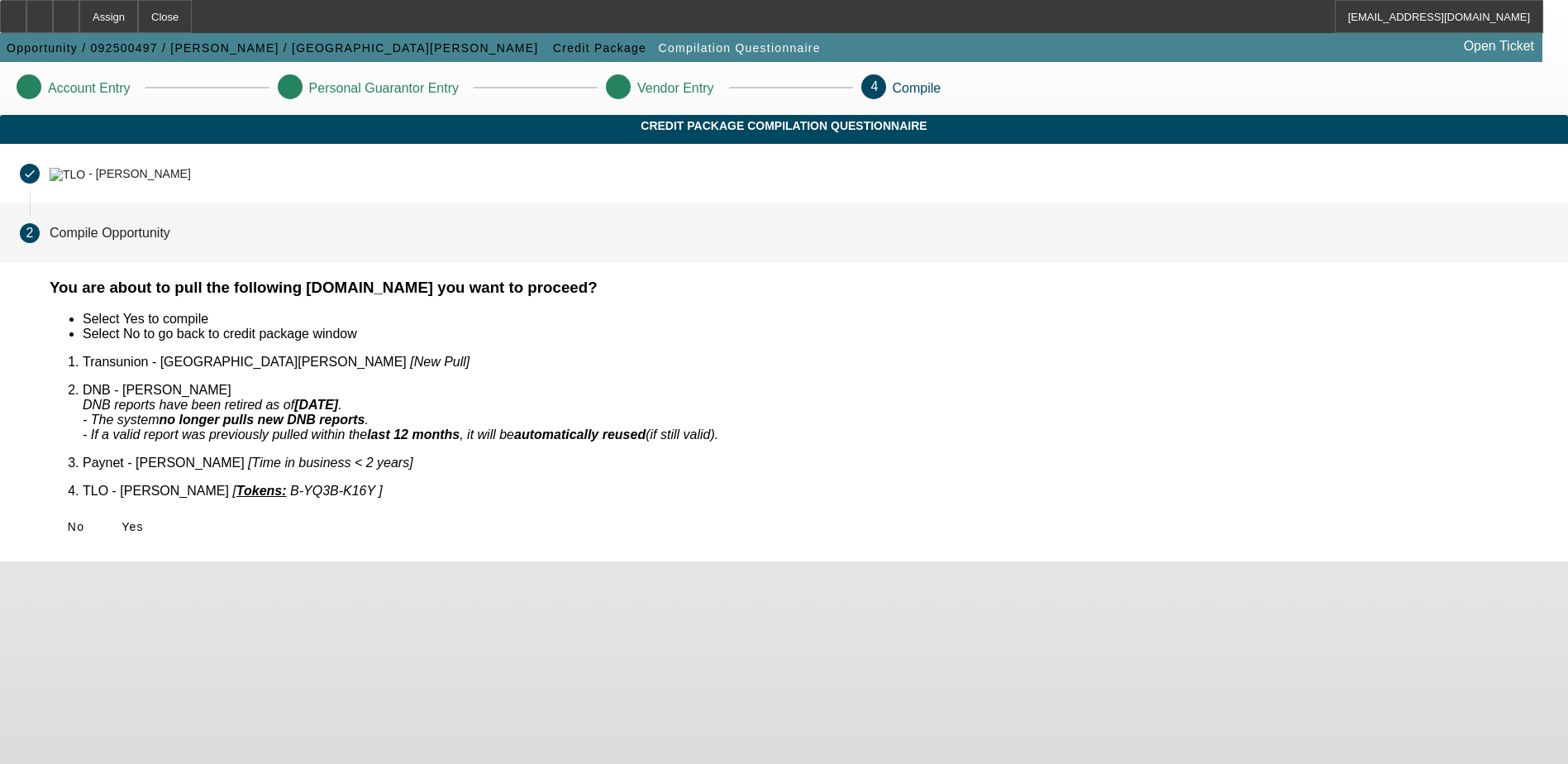
scroll to position [0, 0]
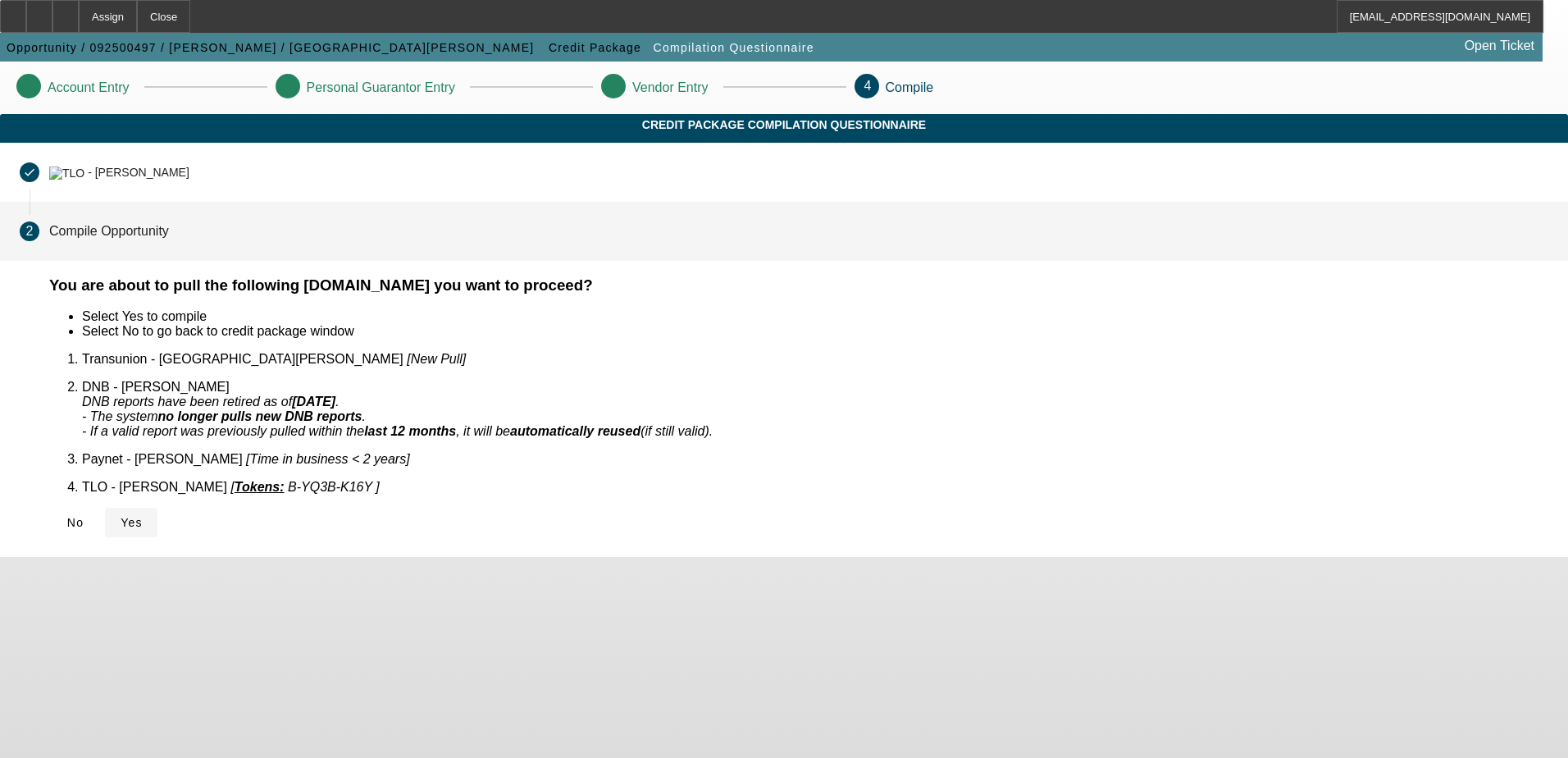
click at [143, 516] on span "Yes" at bounding box center [131, 523] width 22 height 13
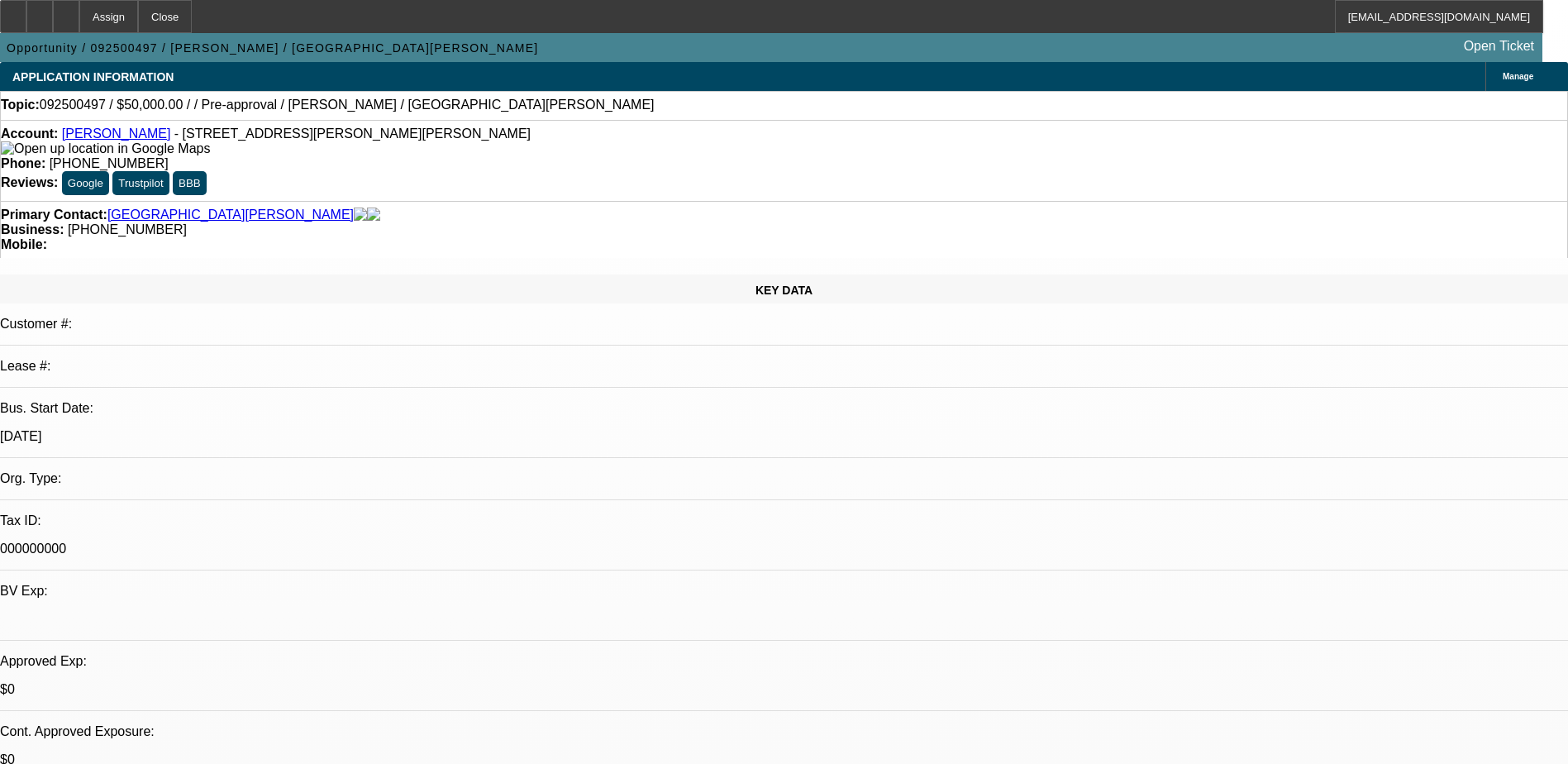
select select "0"
select select "2"
select select "0.1"
select select "4"
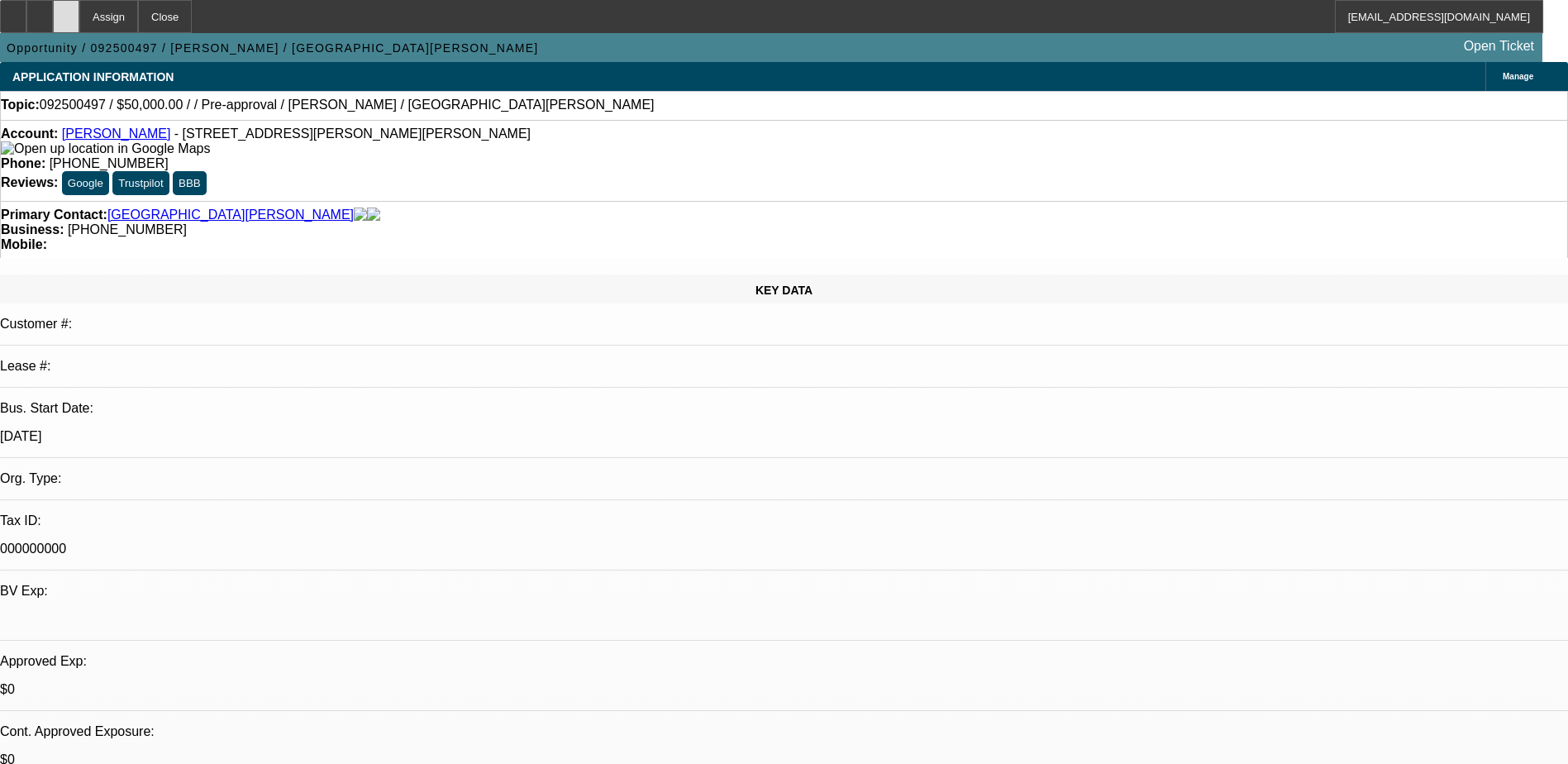
click at [79, 5] on div at bounding box center [66, 16] width 26 height 33
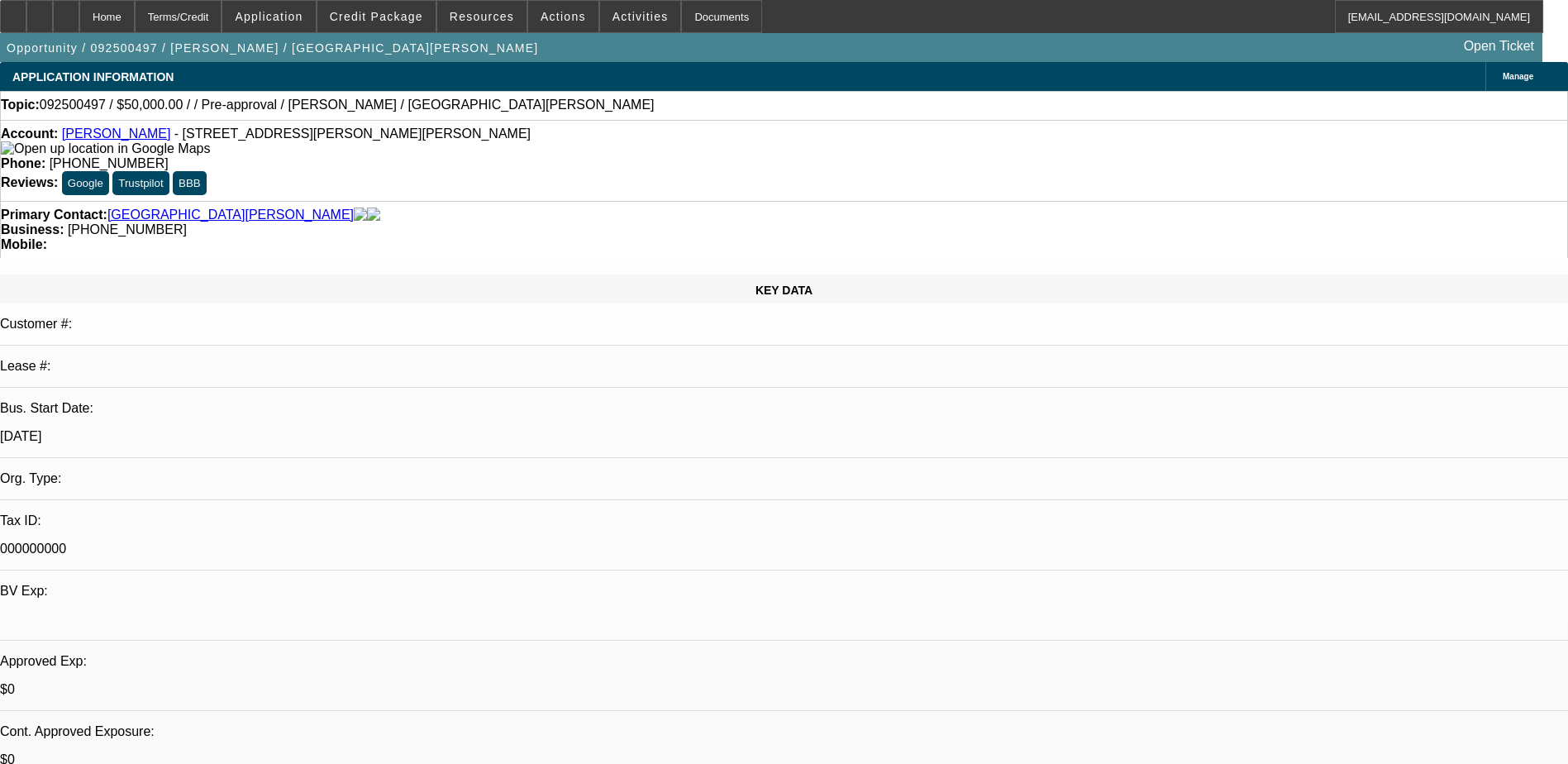
select select "0"
select select "2"
select select "0.1"
select select "4"
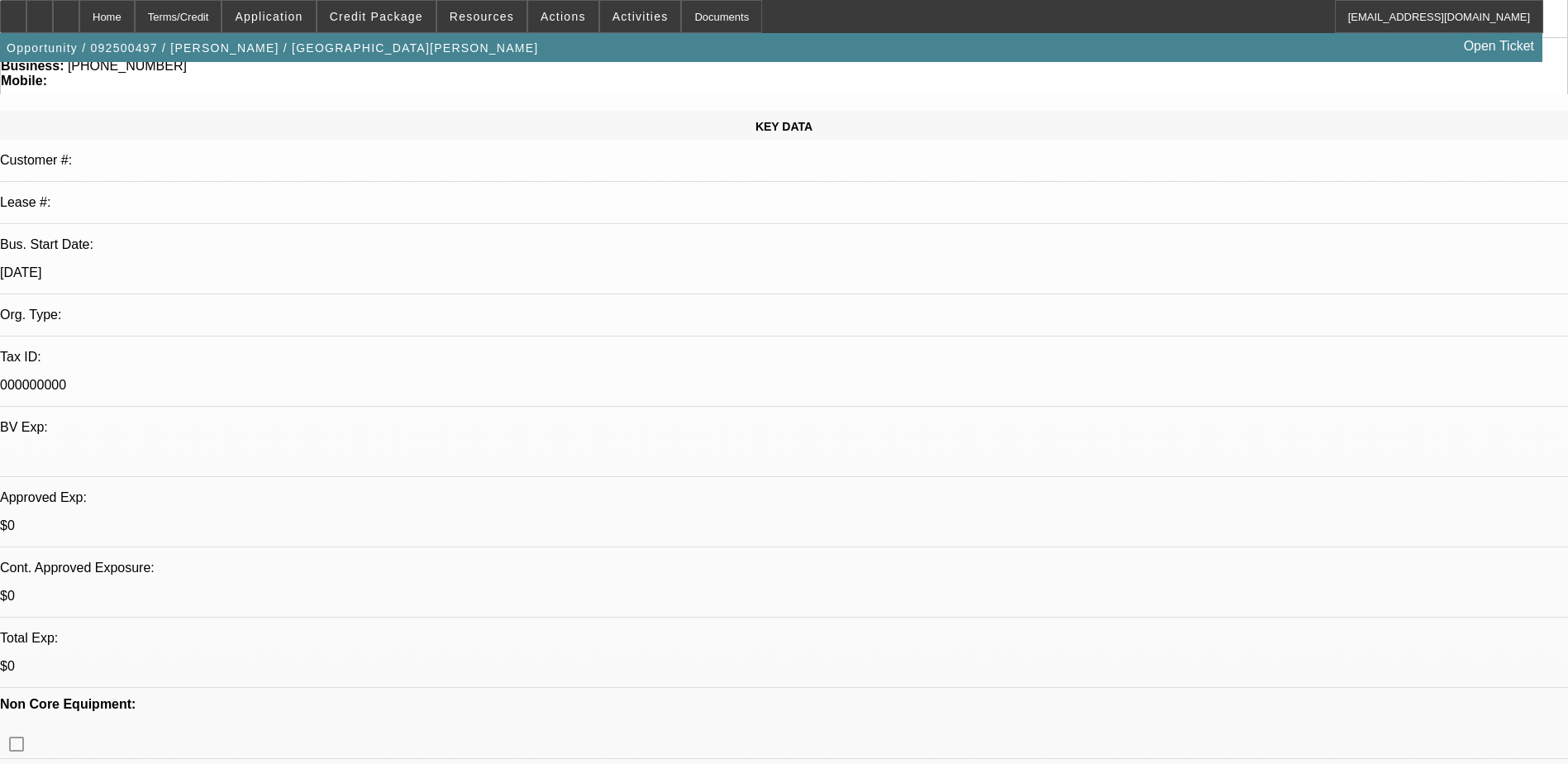
scroll to position [165, 0]
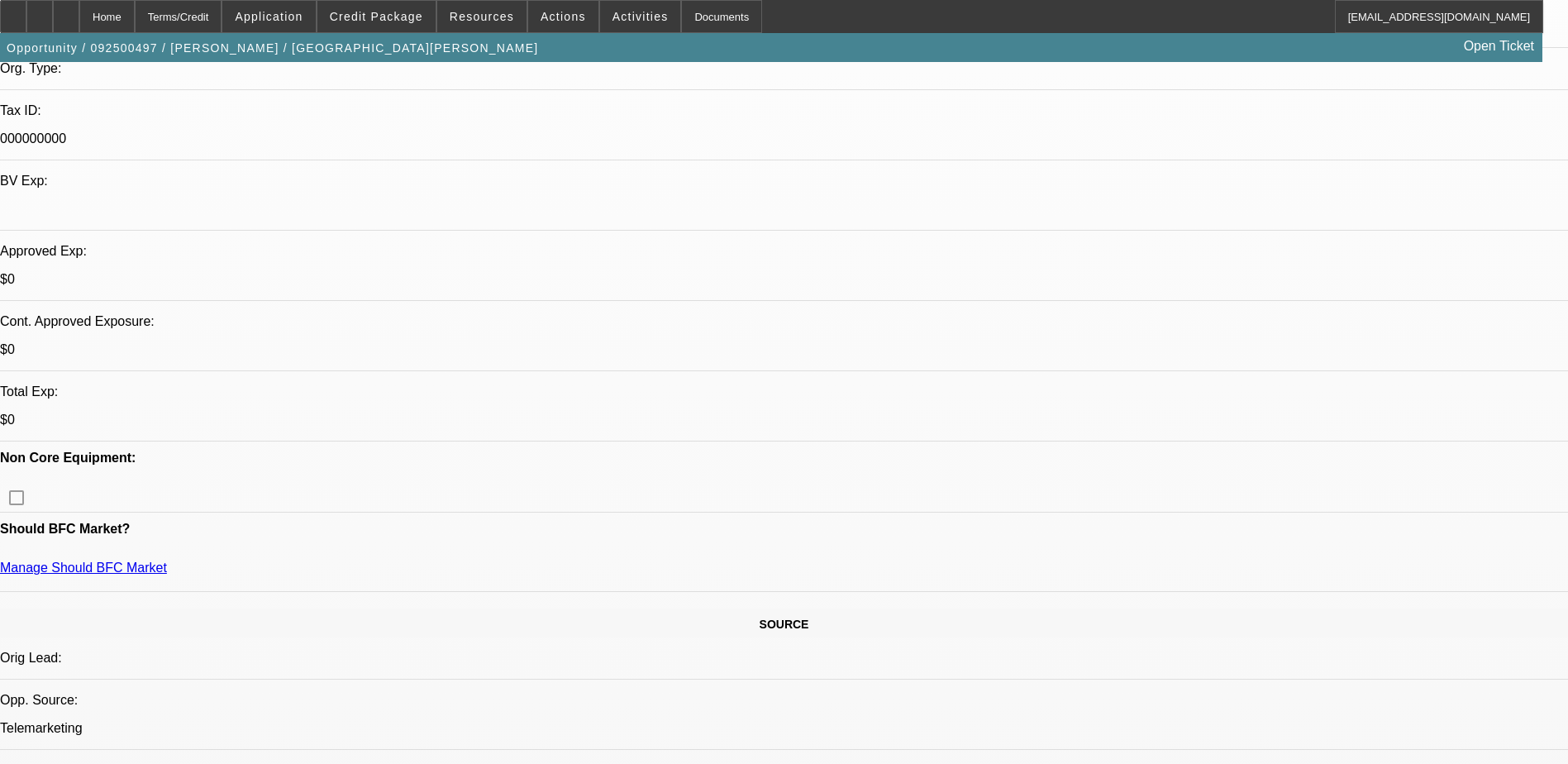
scroll to position [413, 0]
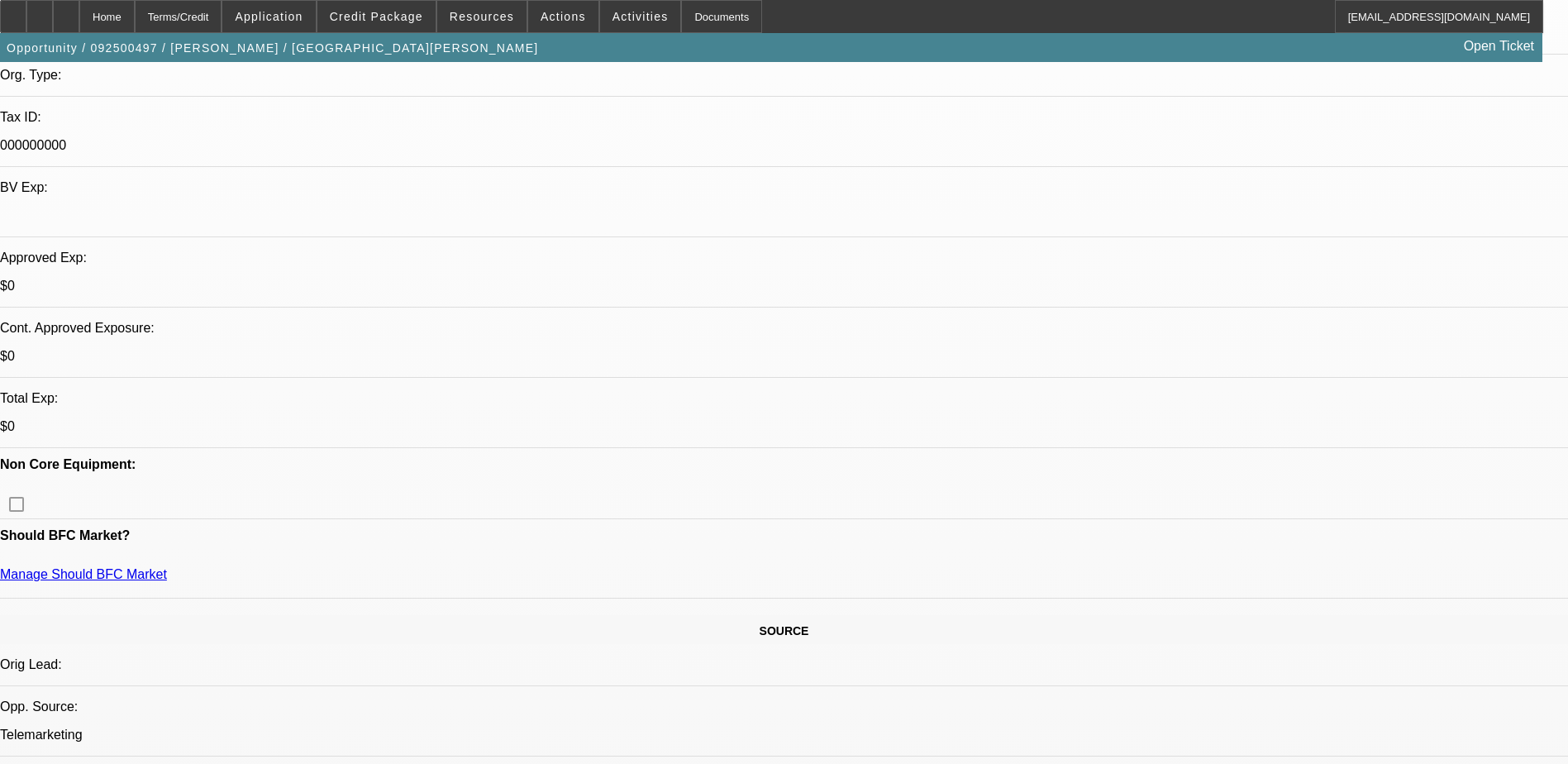
scroll to position [248, 0]
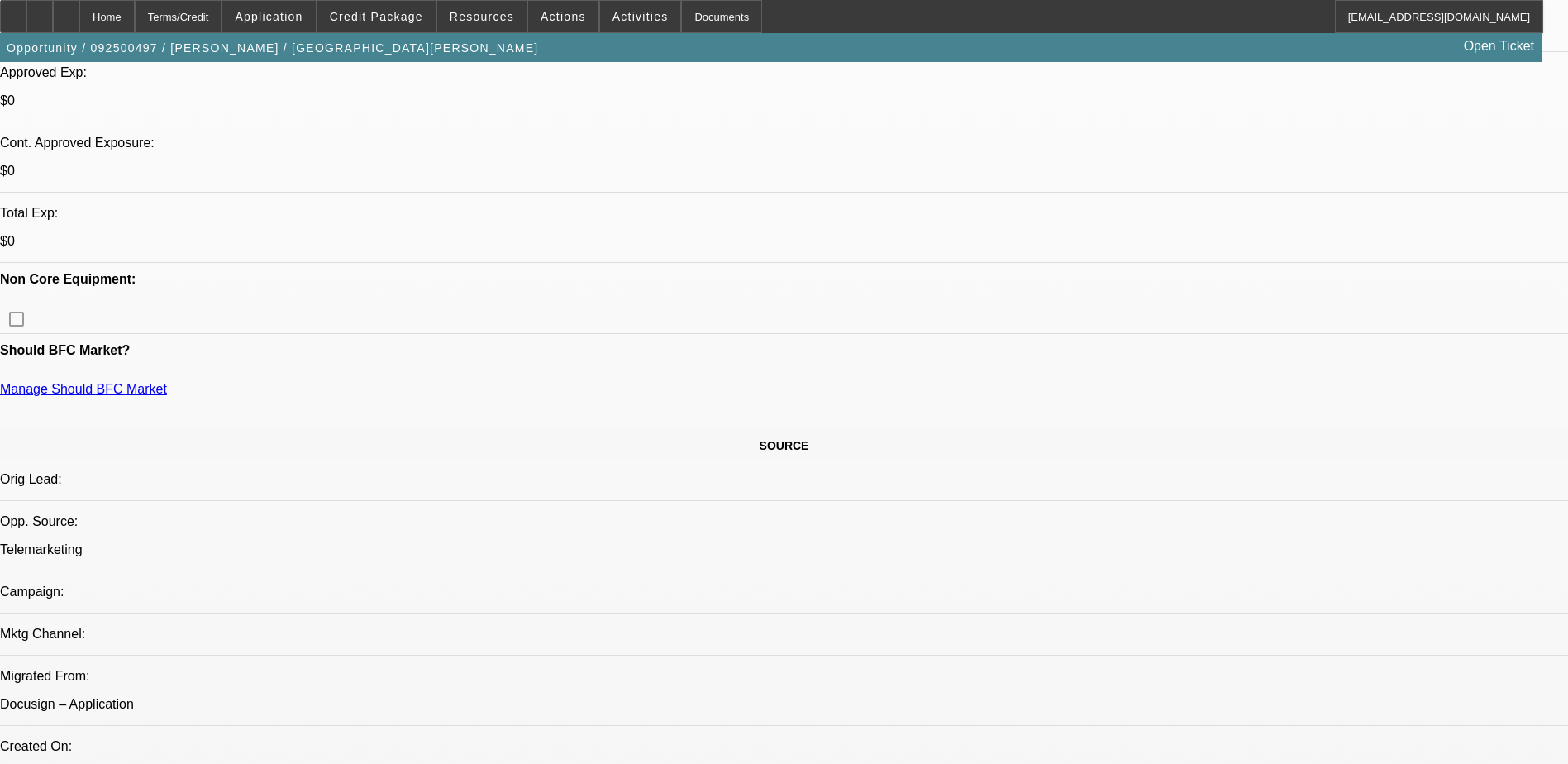
scroll to position [413, 0]
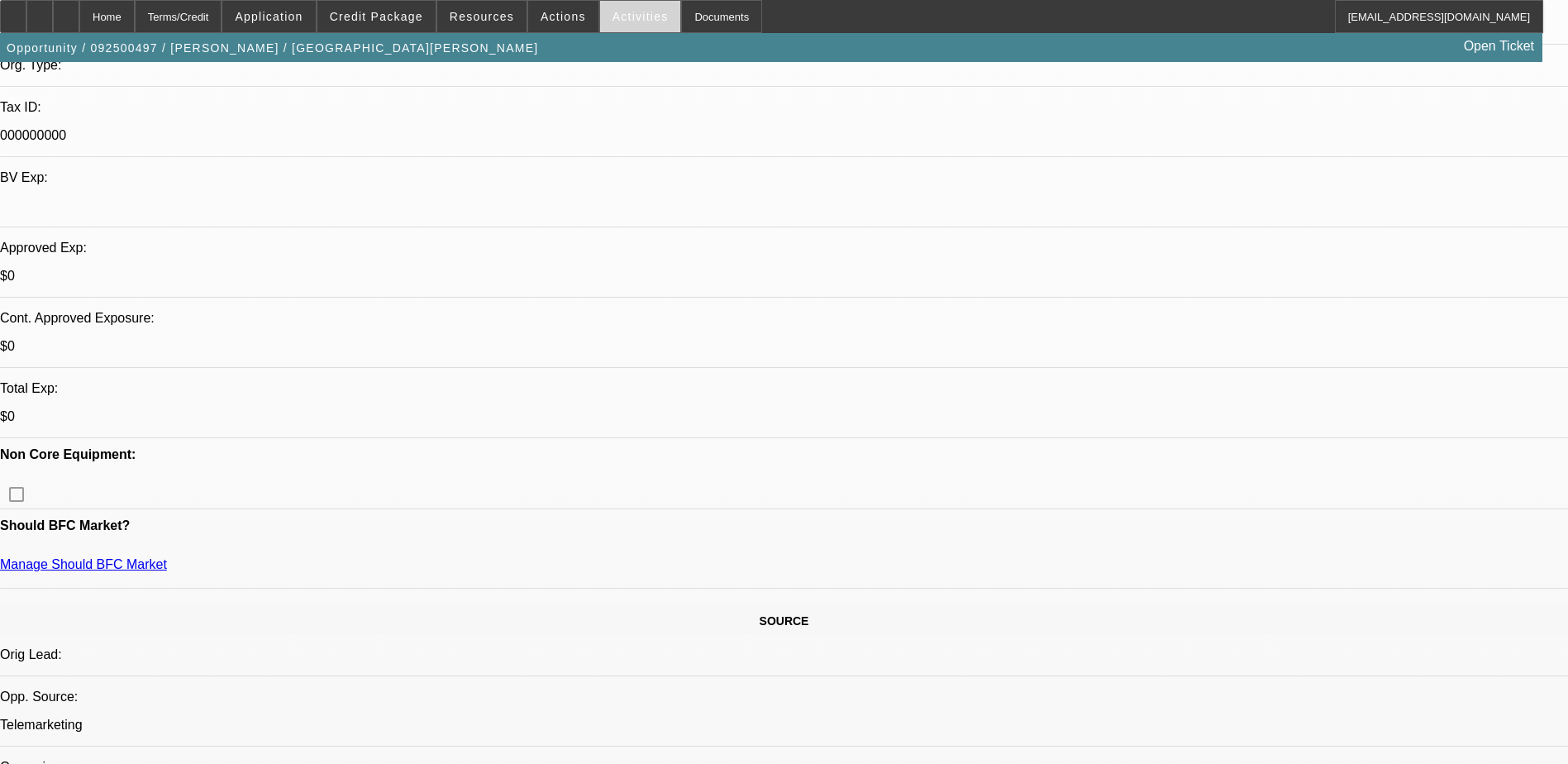
click at [630, 21] on span "Activities" at bounding box center [641, 16] width 57 height 13
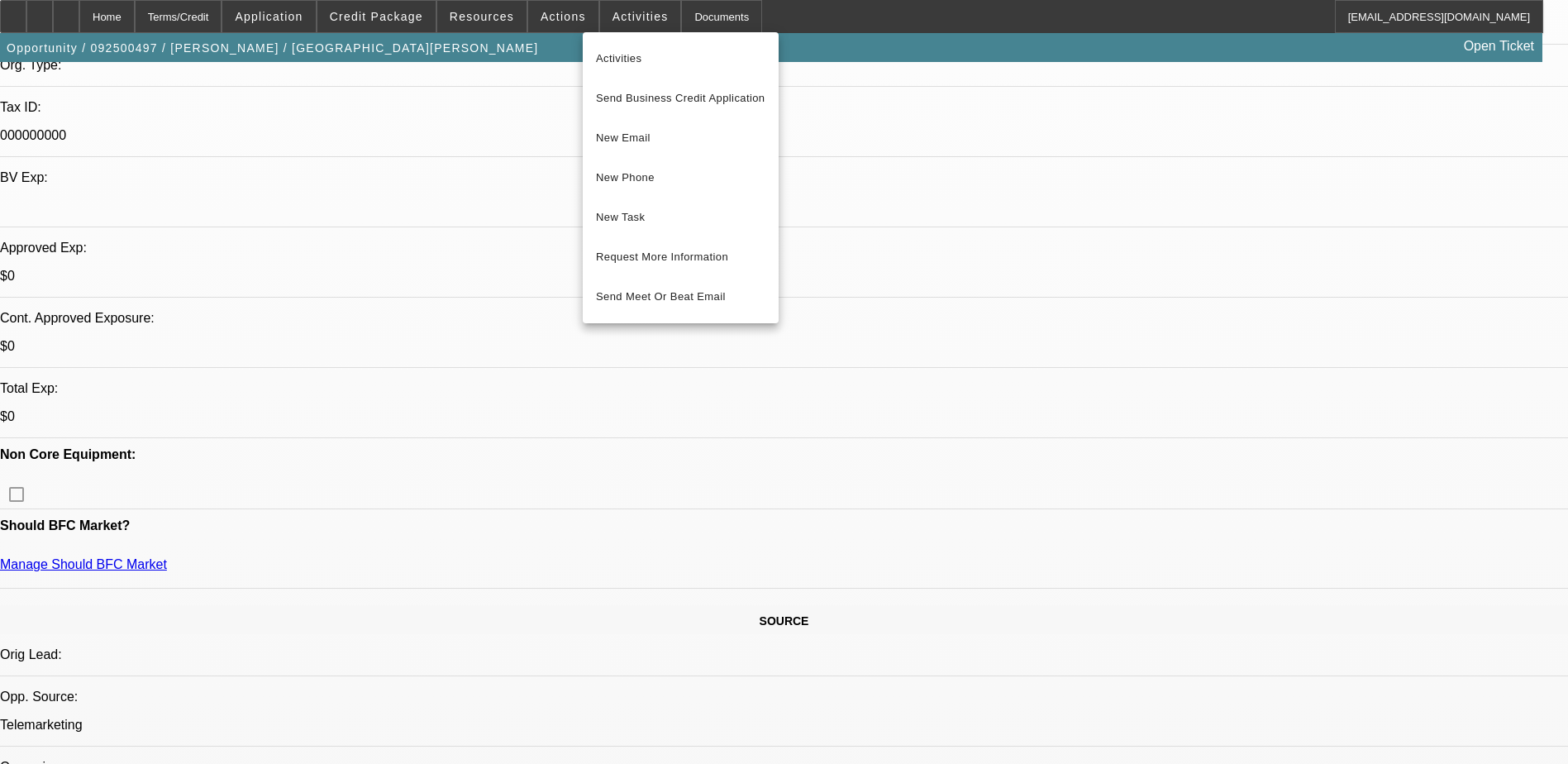
click at [547, 22] on div at bounding box center [784, 382] width 1568 height 764
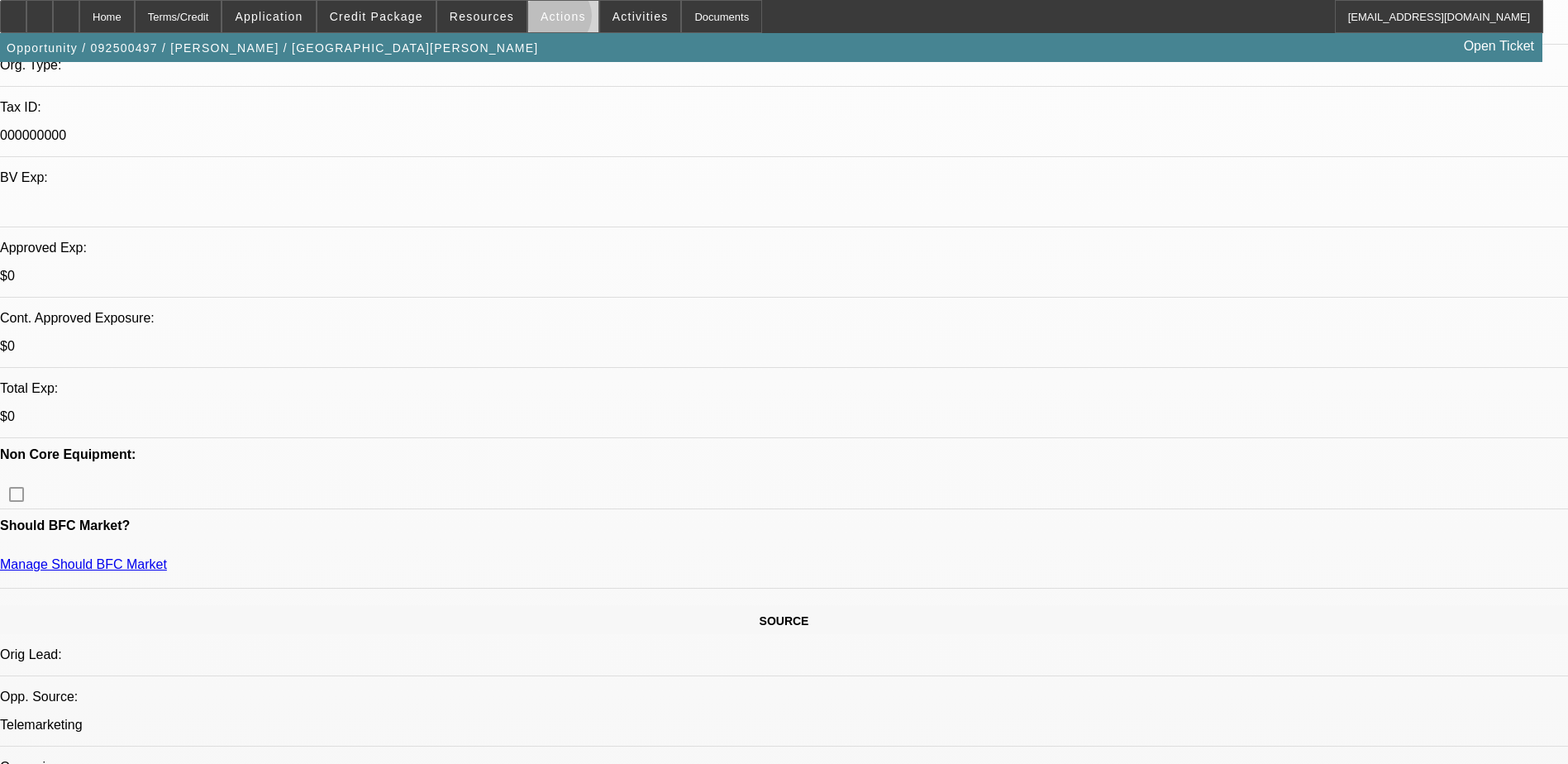
click at [550, 20] on span "Actions" at bounding box center [563, 16] width 46 height 13
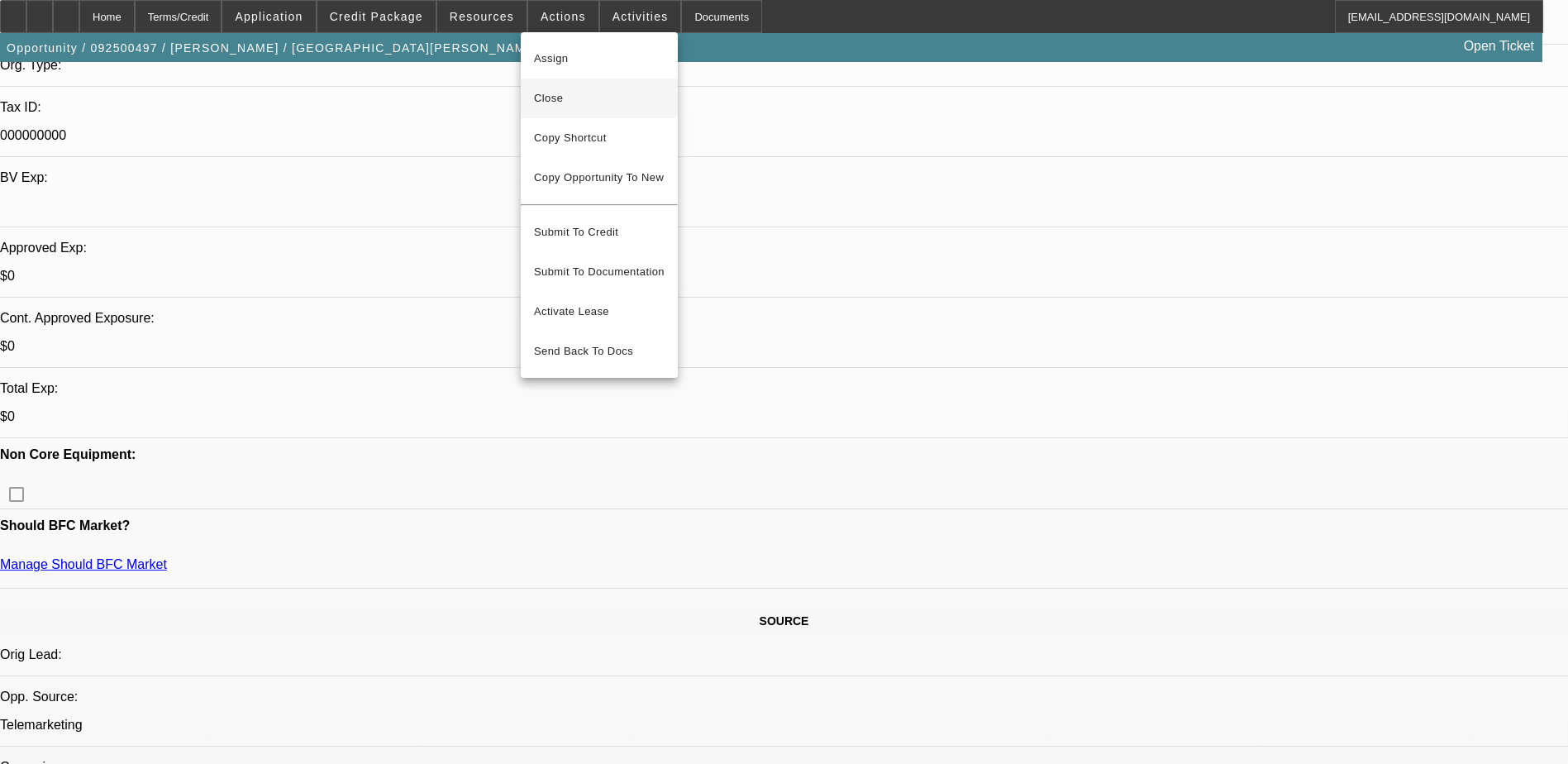
click at [610, 83] on button "Close" at bounding box center [600, 98] width 157 height 39
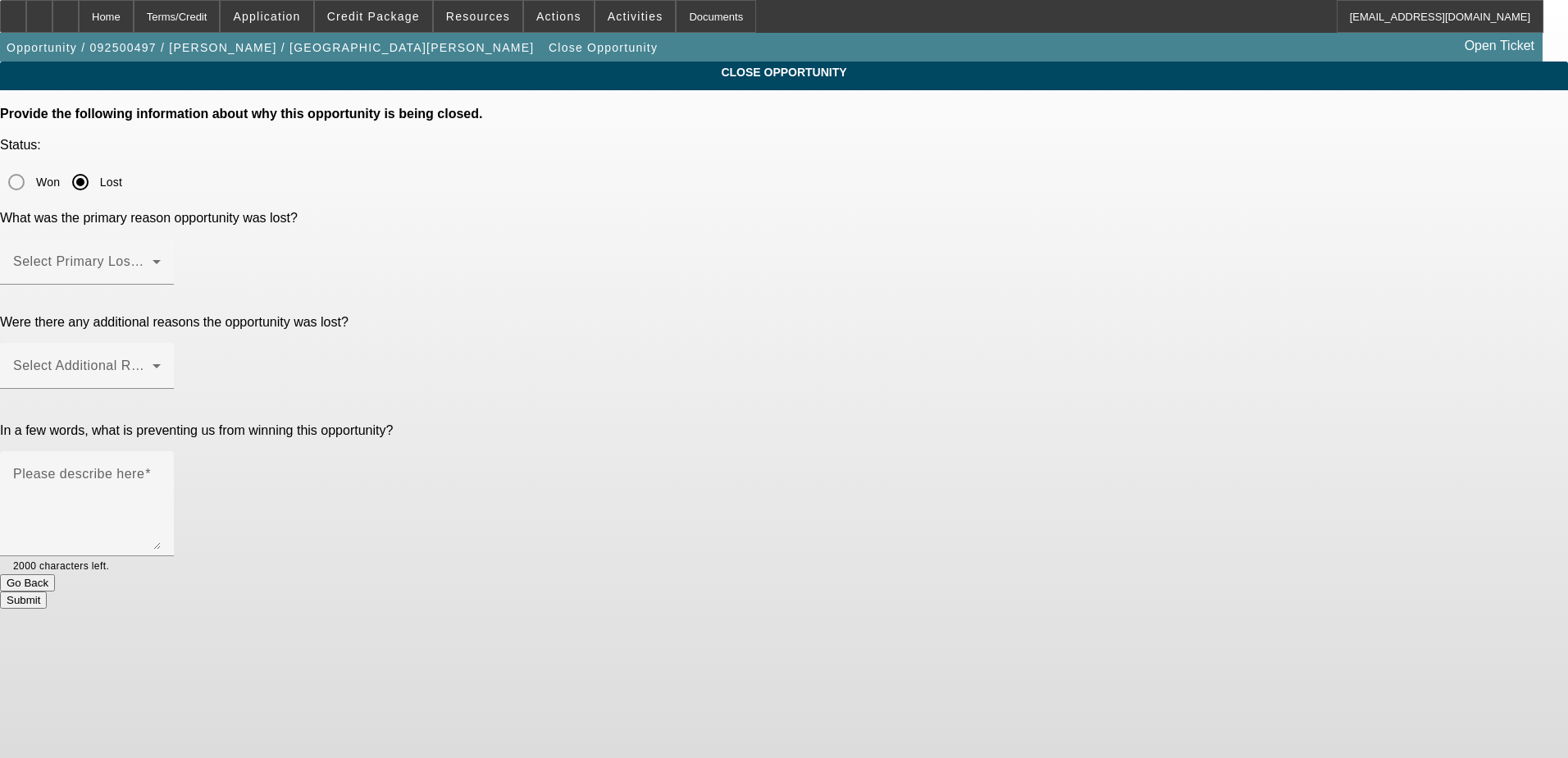
click at [174, 284] on div at bounding box center [87, 293] width 174 height 18
click at [152, 258] on span at bounding box center [82, 268] width 139 height 20
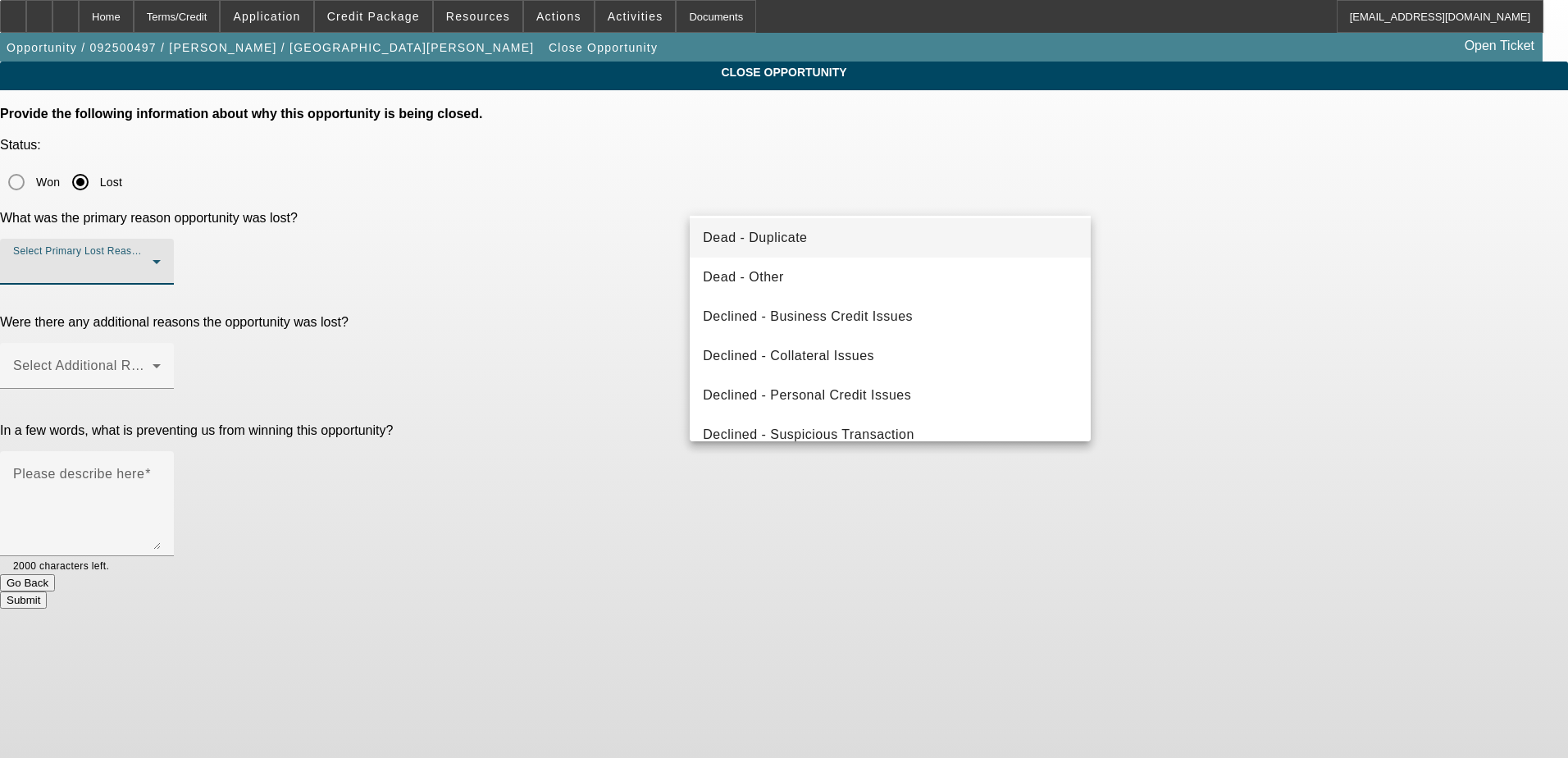
scroll to position [221, 0]
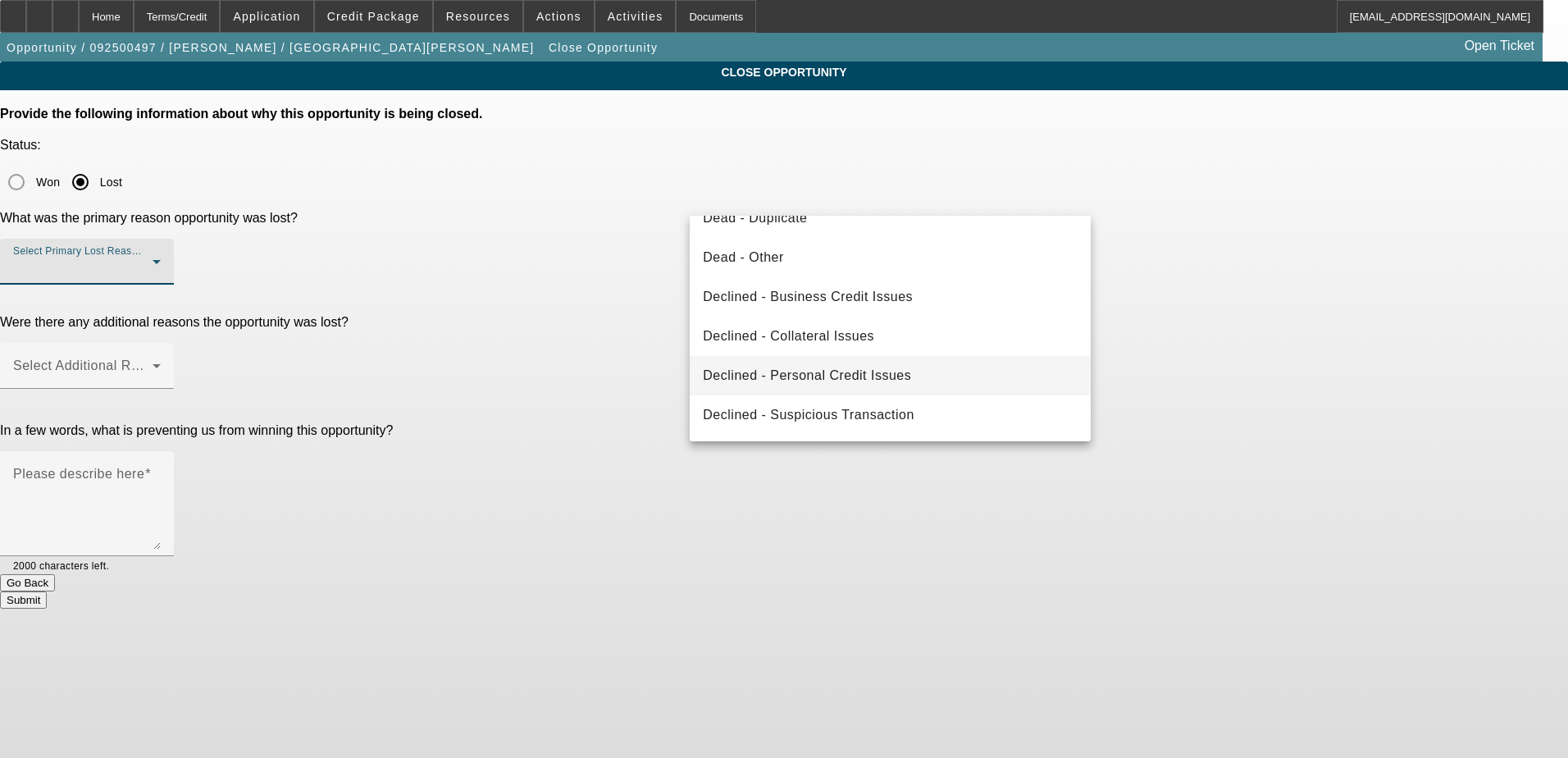
drag, startPoint x: 902, startPoint y: 373, endPoint x: 902, endPoint y: 365, distance: 8.0
click at [902, 370] on span "Declined - Personal Credit Issues" at bounding box center [807, 376] width 208 height 20
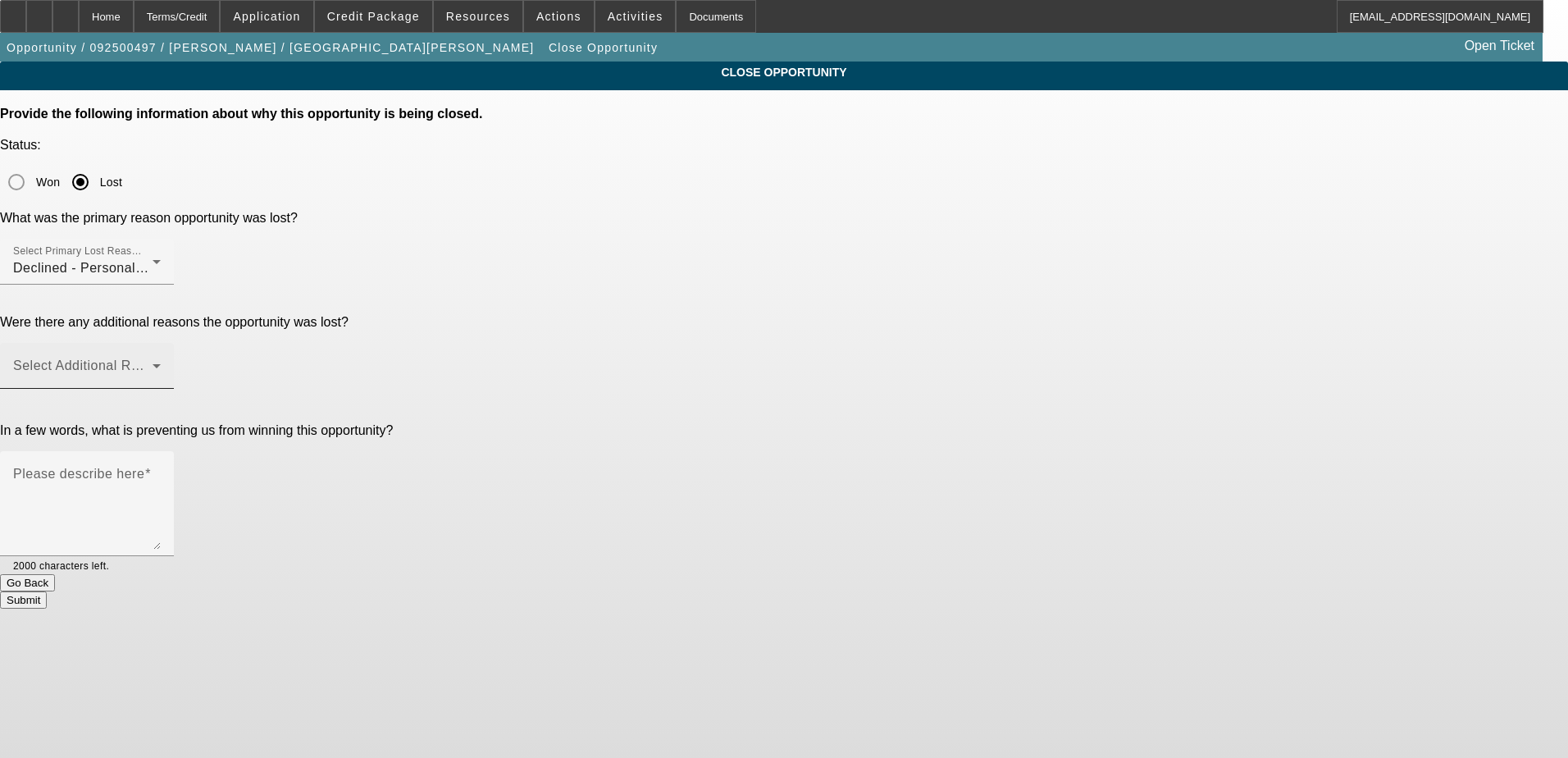
click at [146, 359] on label "Select Additional Reasons" at bounding box center [79, 366] width 133 height 14
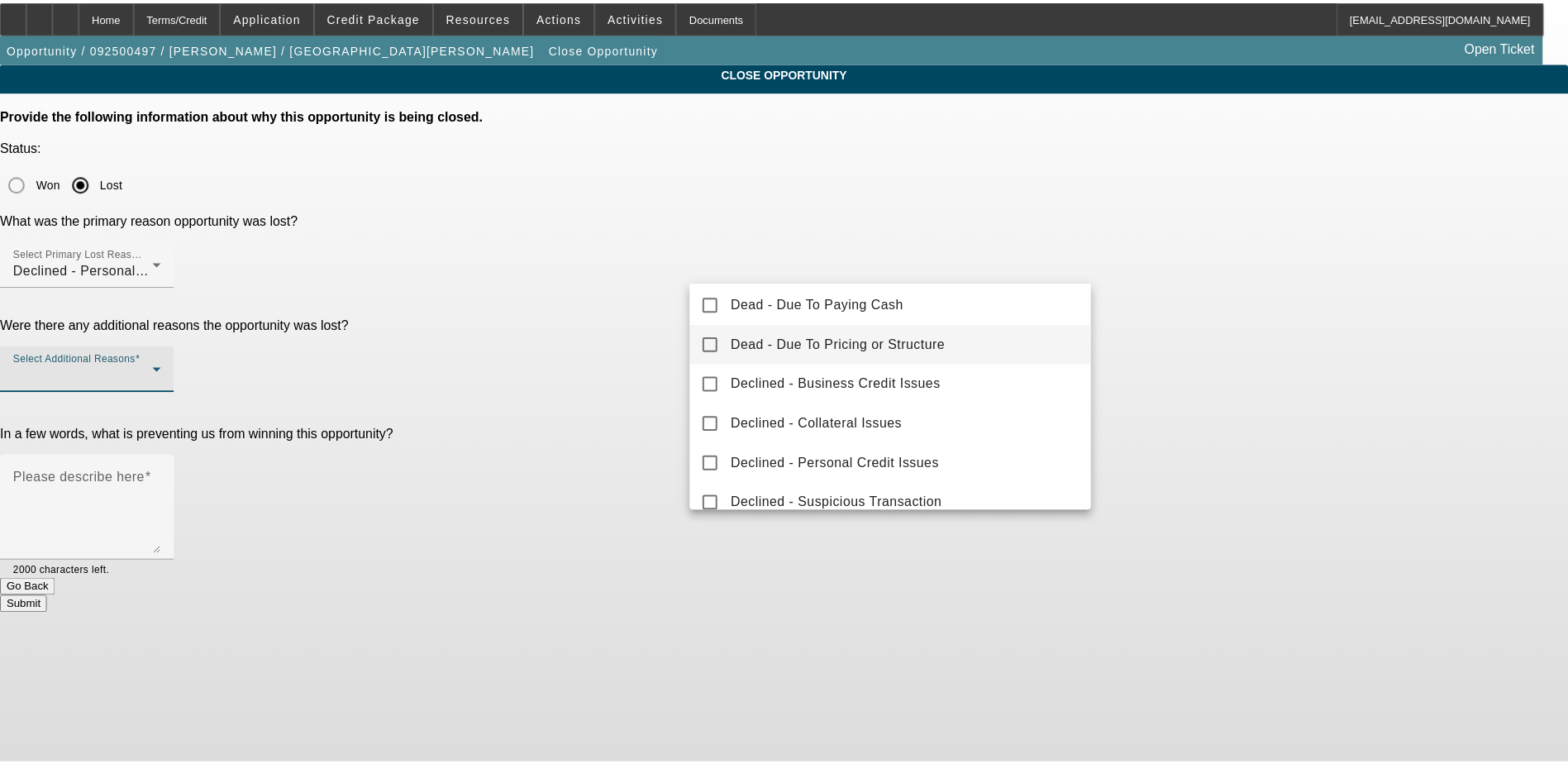
scroll to position [165, 0]
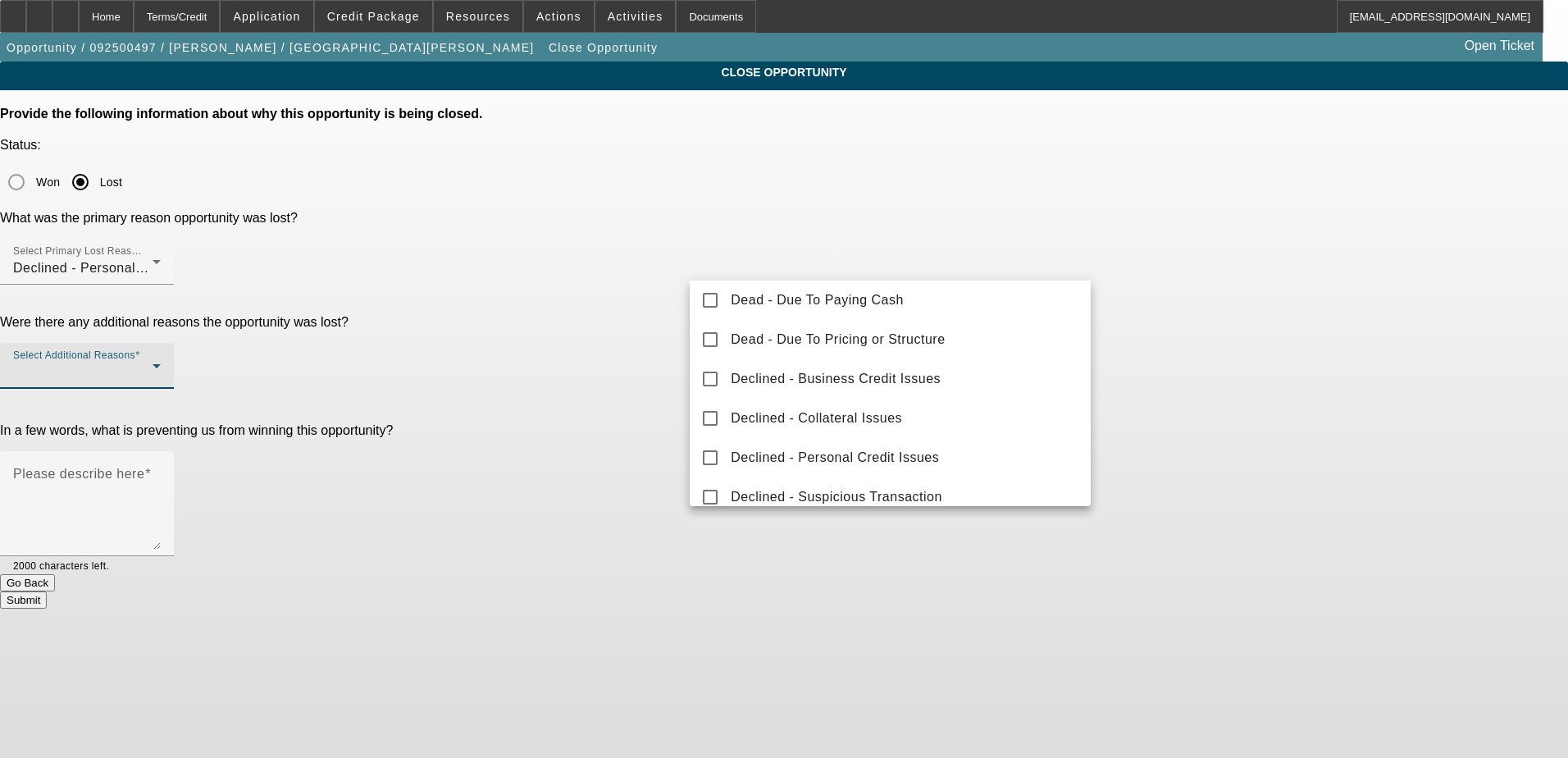
click at [1276, 287] on div at bounding box center [784, 379] width 1568 height 758
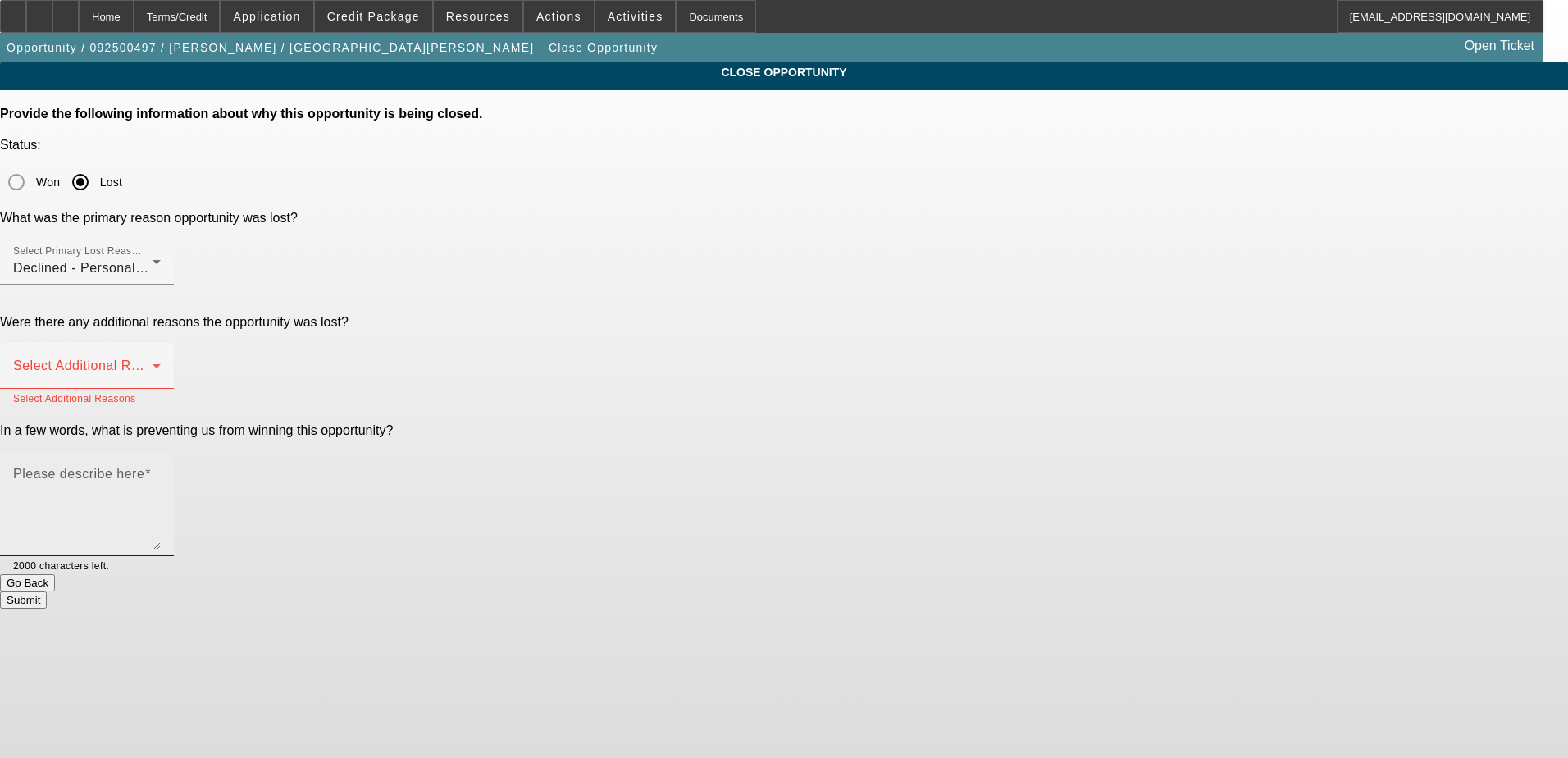
click at [161, 471] on textarea "Please describe here" at bounding box center [86, 510] width 148 height 79
click at [152, 362] on span at bounding box center [82, 372] width 139 height 20
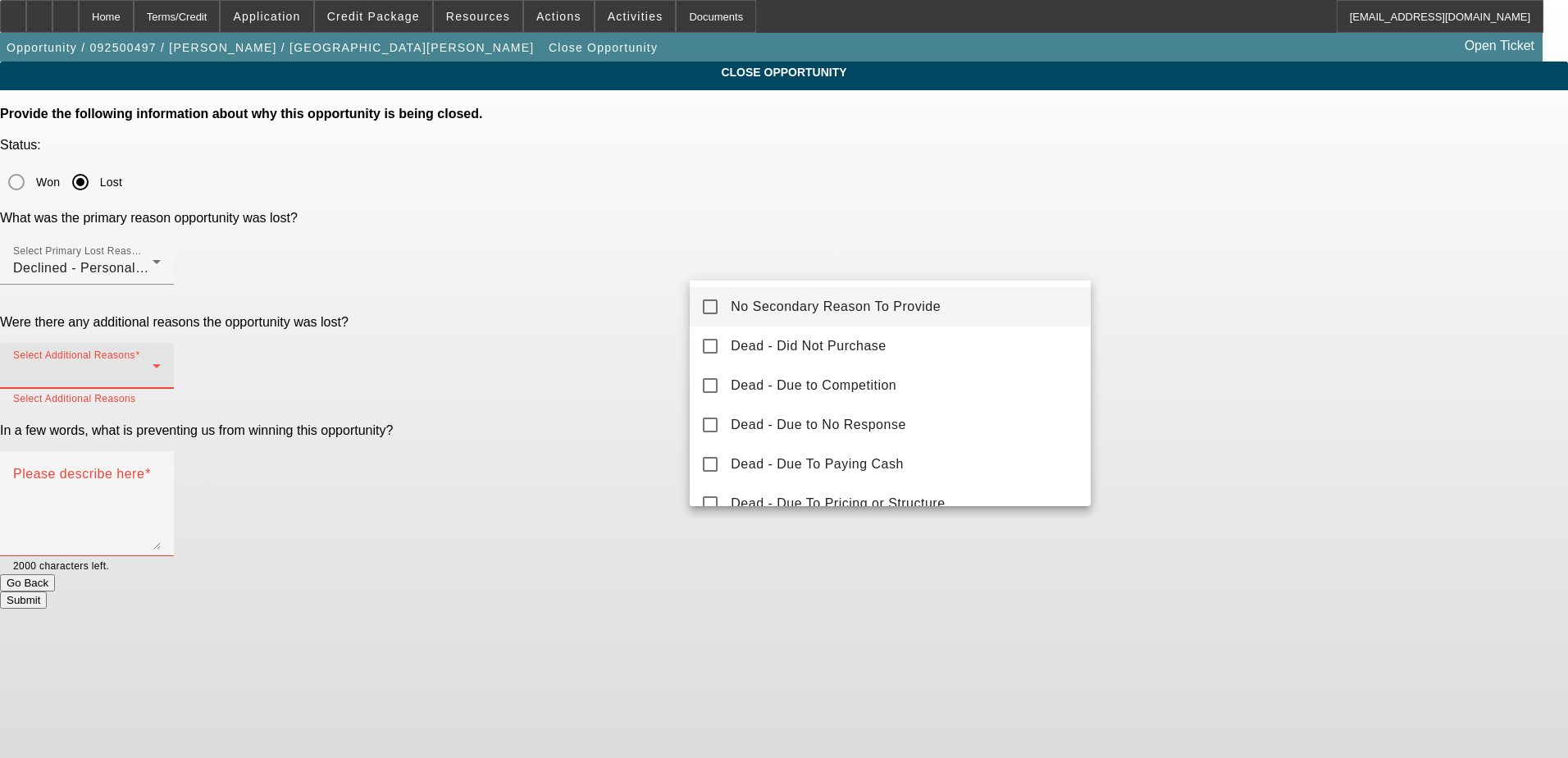
click at [904, 318] on mat-option "No Secondary Reason To Provide" at bounding box center [890, 306] width 401 height 39
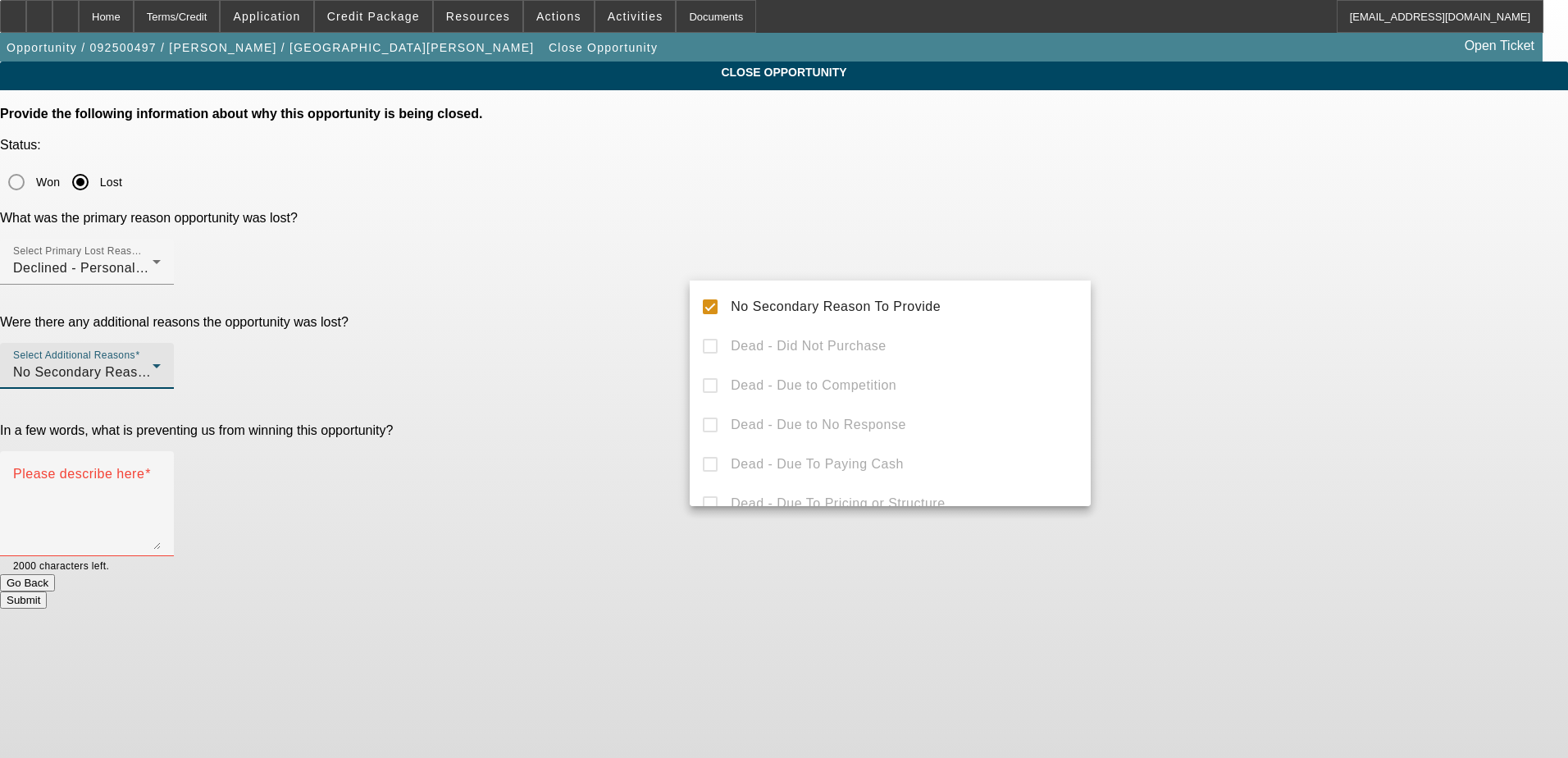
click at [1217, 296] on div at bounding box center [784, 379] width 1568 height 758
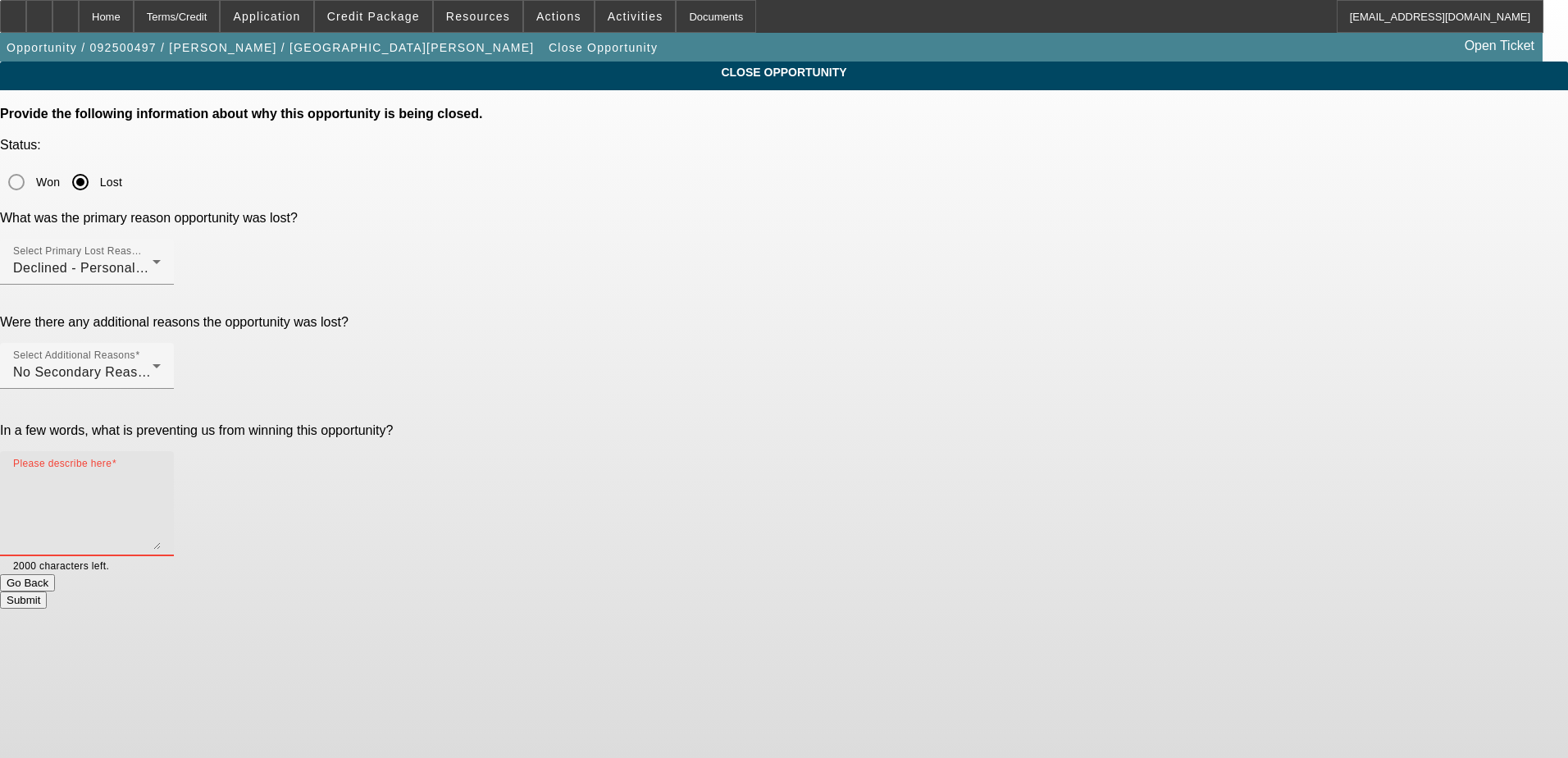
click at [161, 471] on textarea "Please describe here" at bounding box center [86, 510] width 148 height 79
type textarea "4 defaults"
click at [47, 591] on button "Submit" at bounding box center [24, 600] width 47 height 17
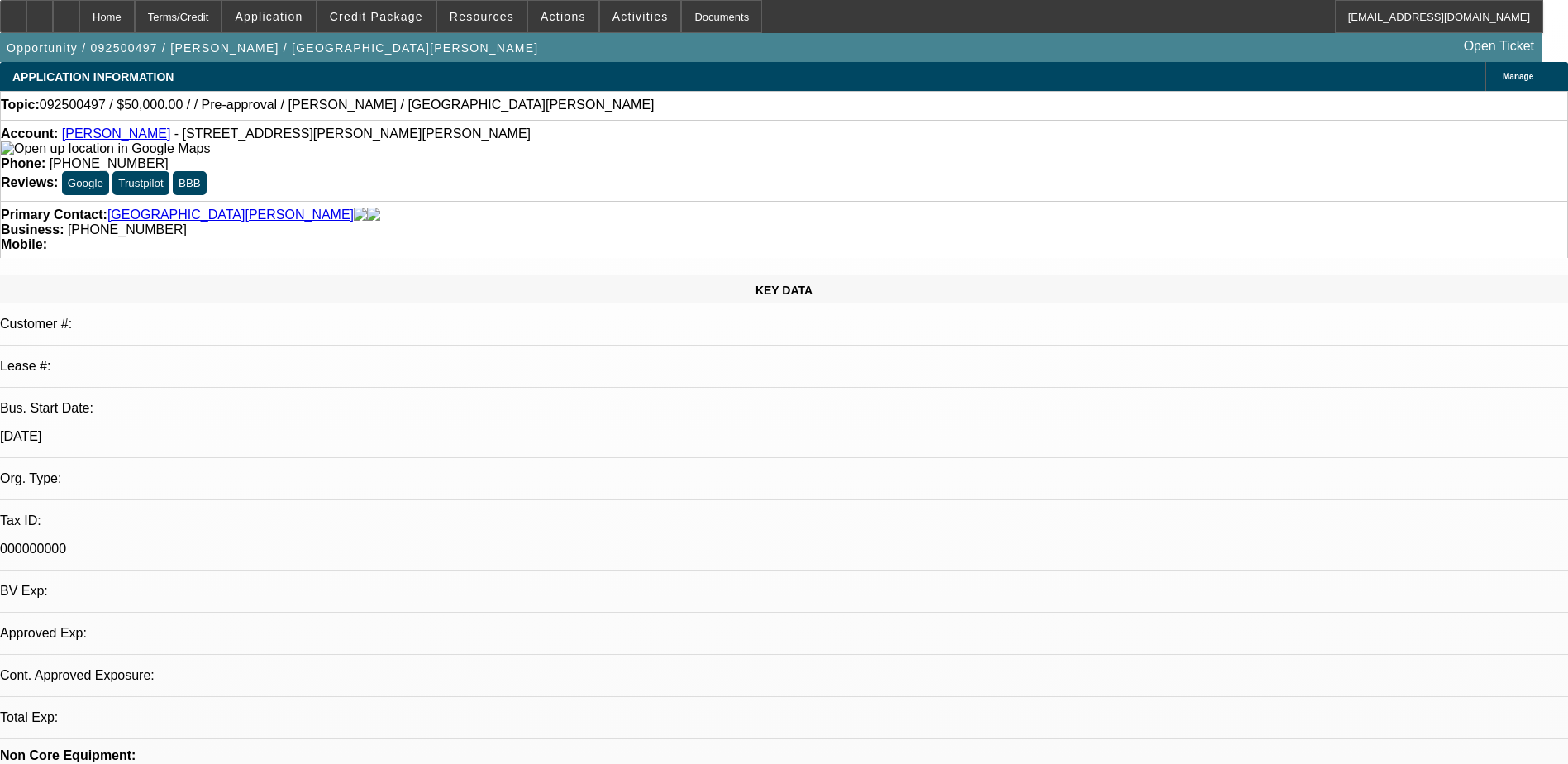
select select "0"
select select "2"
select select "0.1"
select select "4"
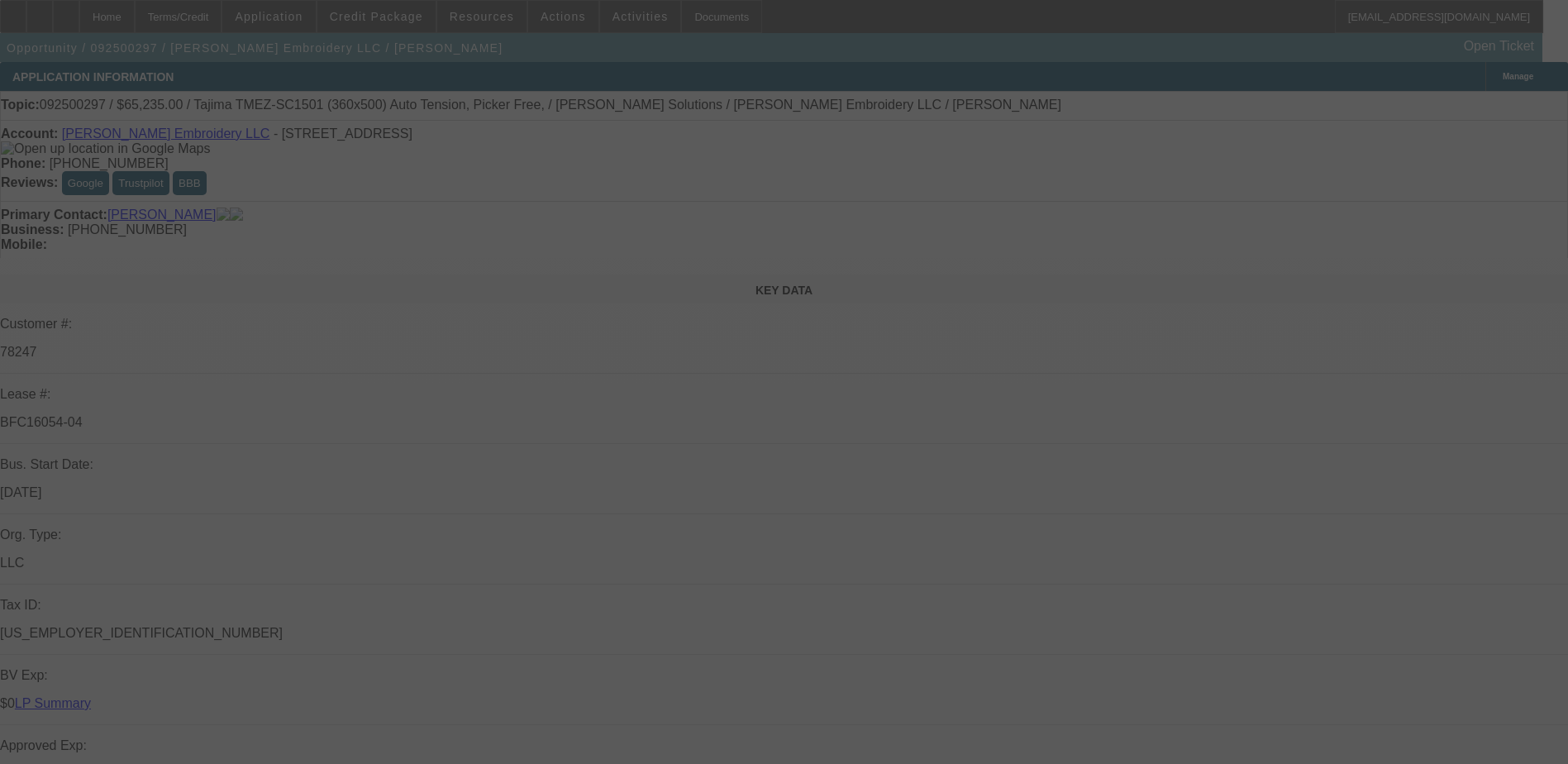
select select "0"
select select "2"
select select "0"
select select "2"
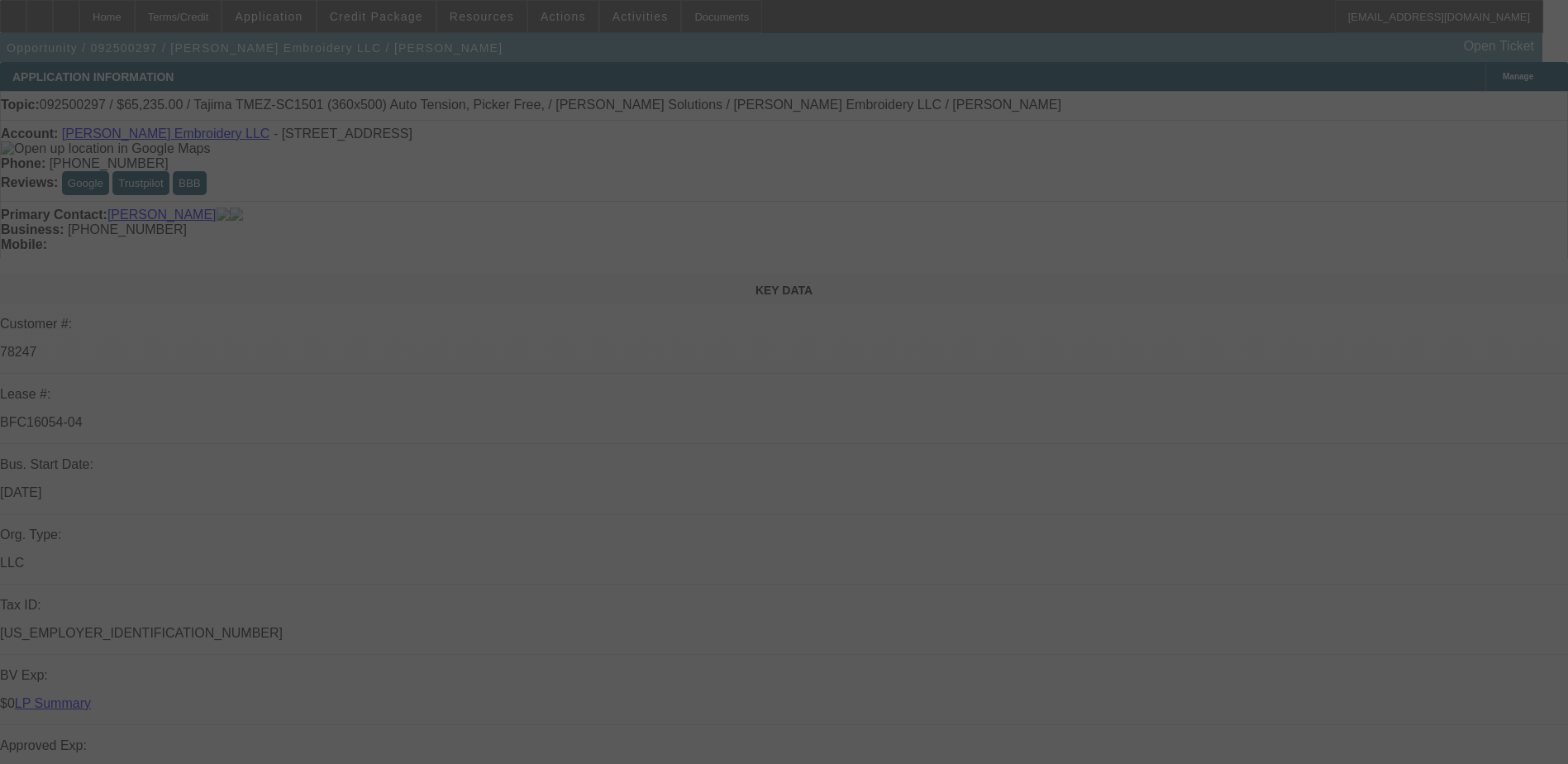
select select "0"
select select "2"
select select "0"
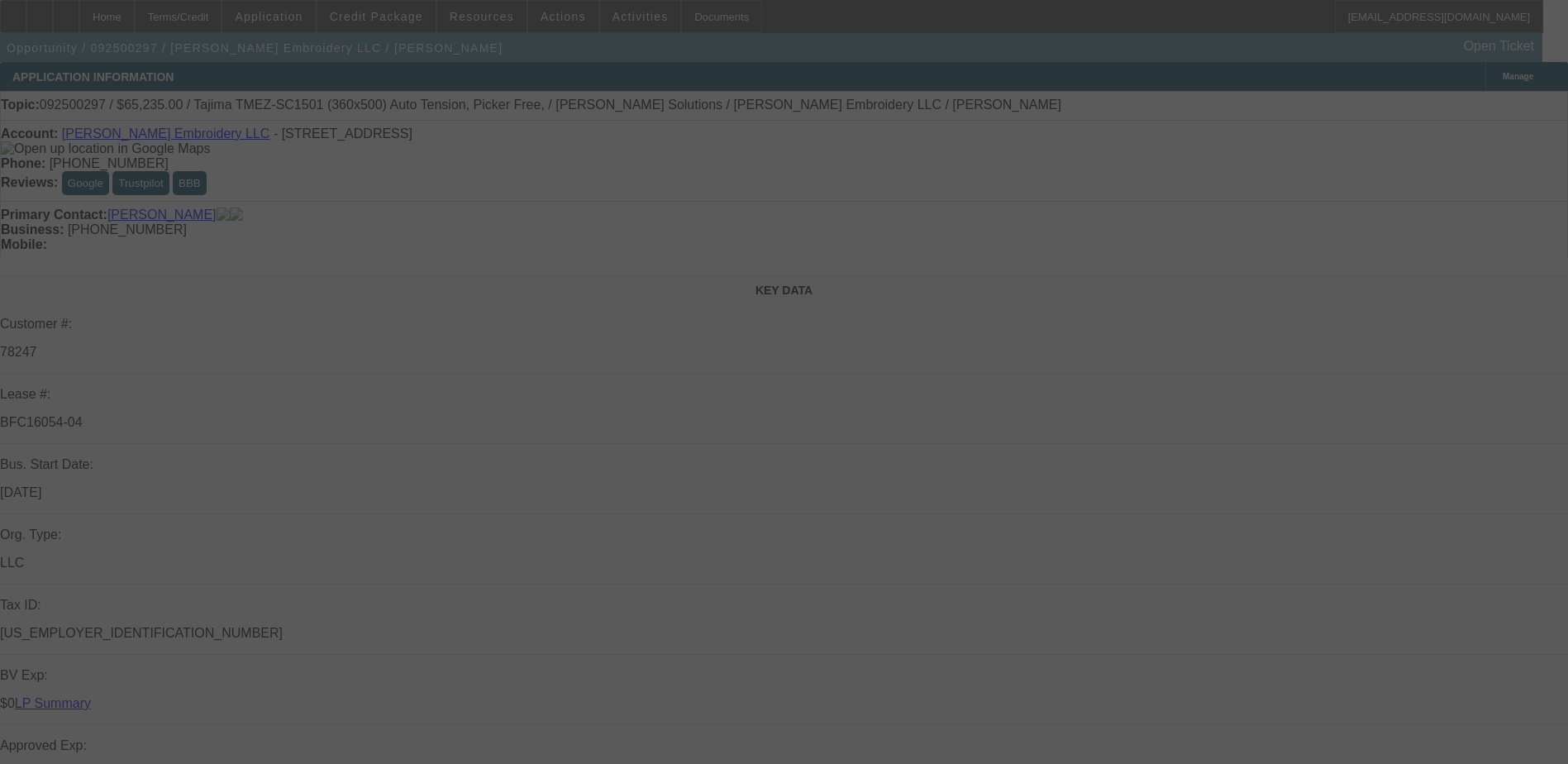
select select "2"
select select "0"
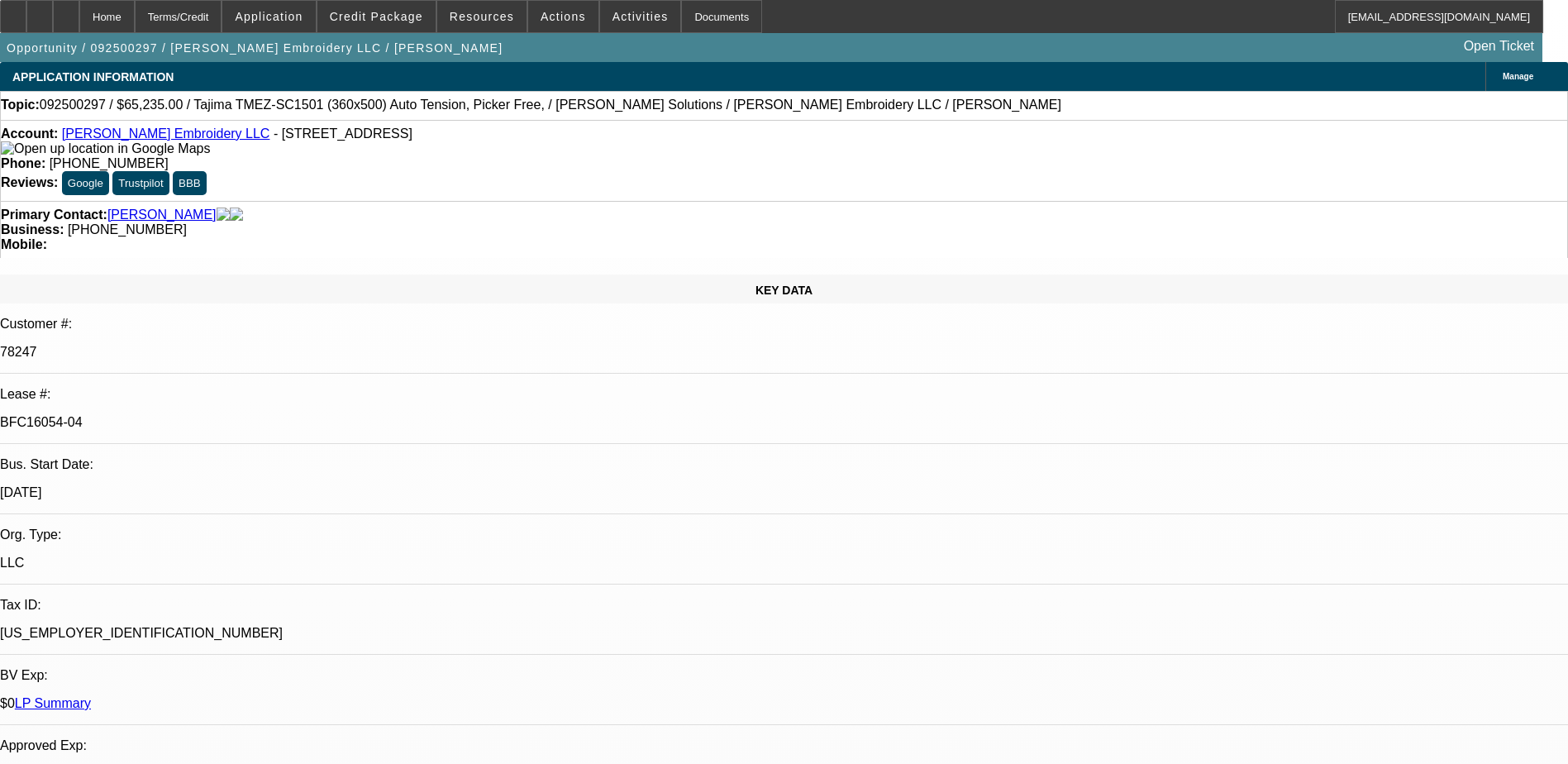
select select "1"
select select "2"
select select "6"
select select "1"
select select "2"
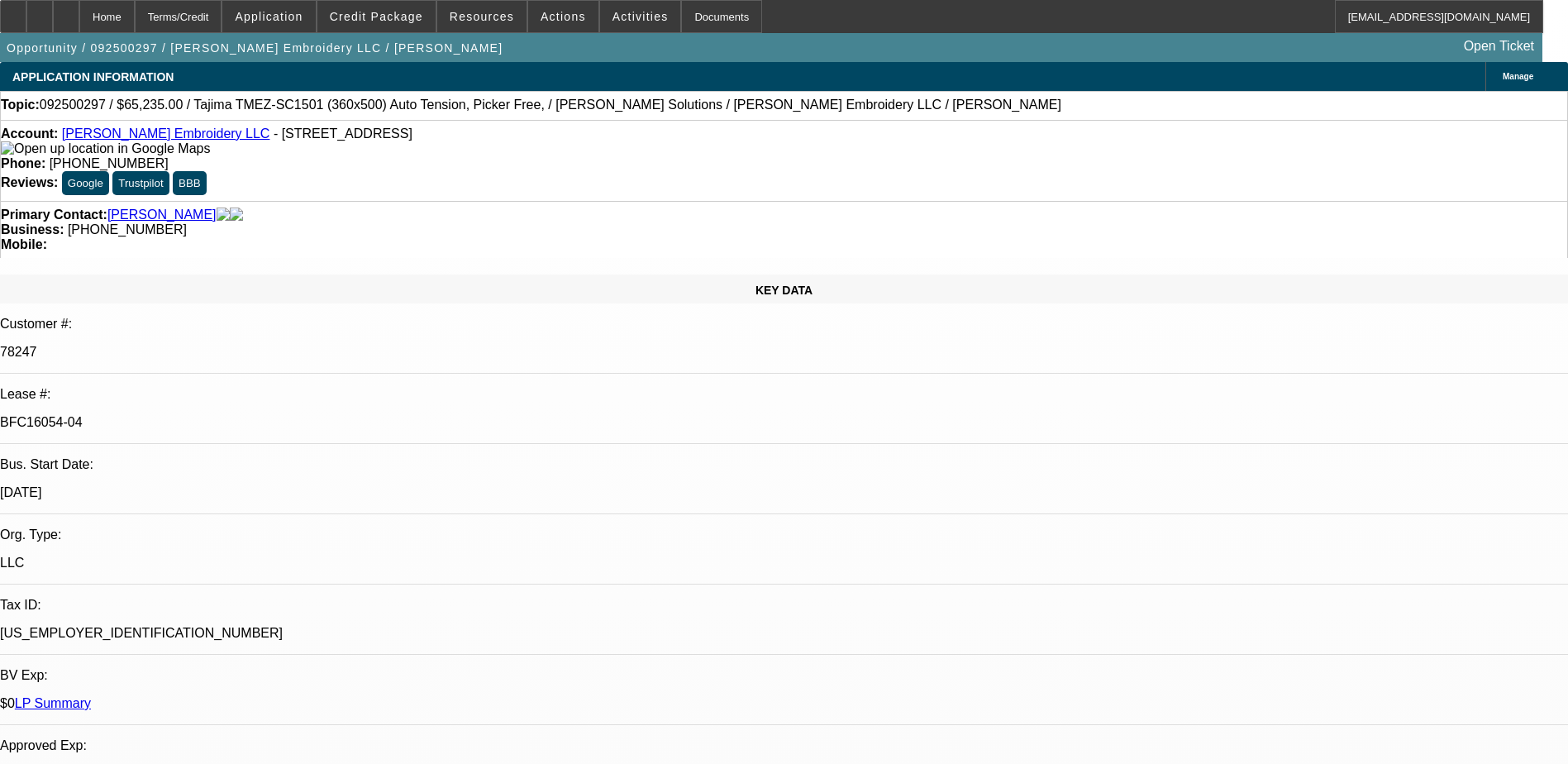
select select "6"
select select "1"
select select "2"
select select "6"
select select "1"
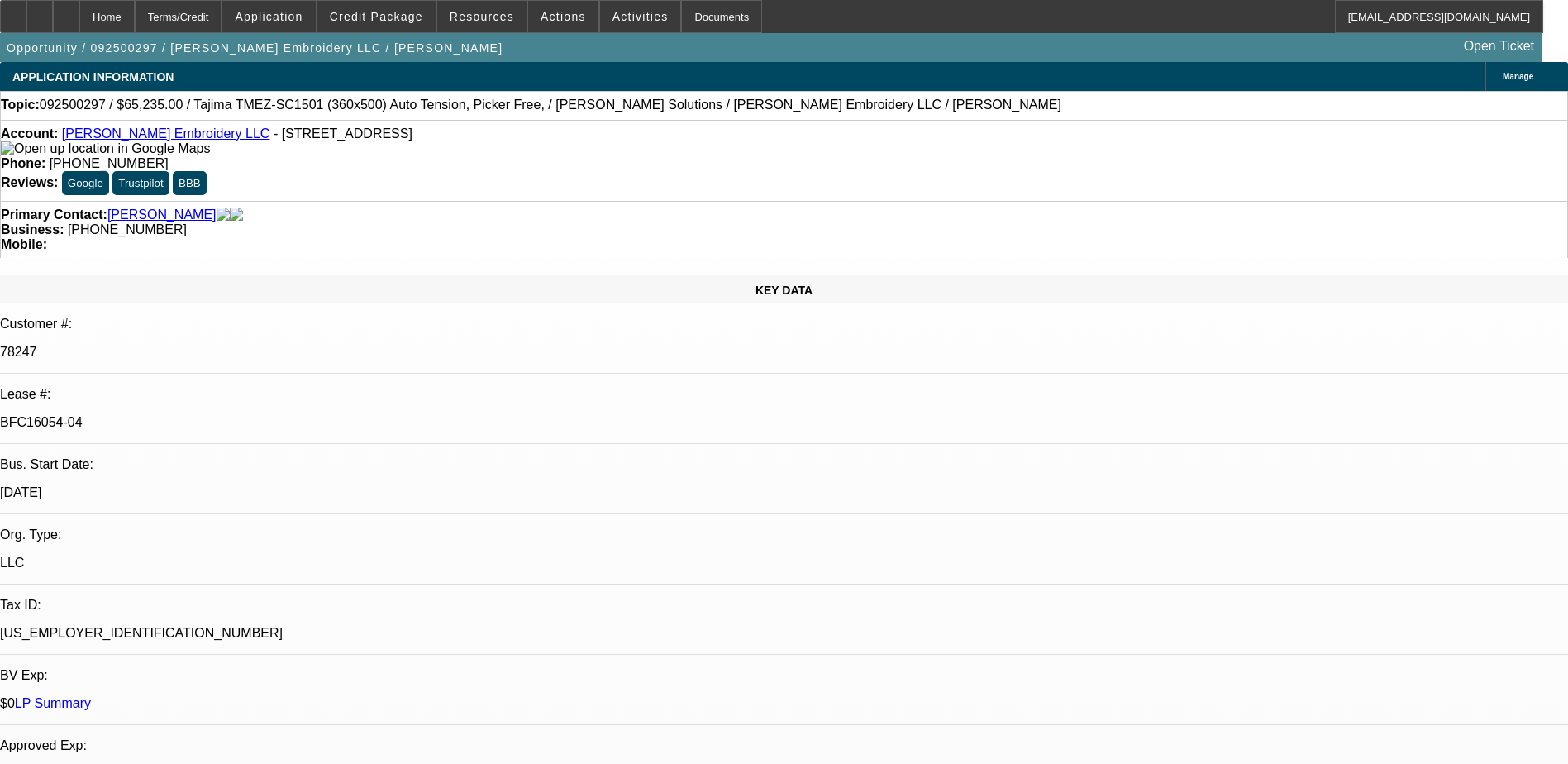
select select "2"
select select "6"
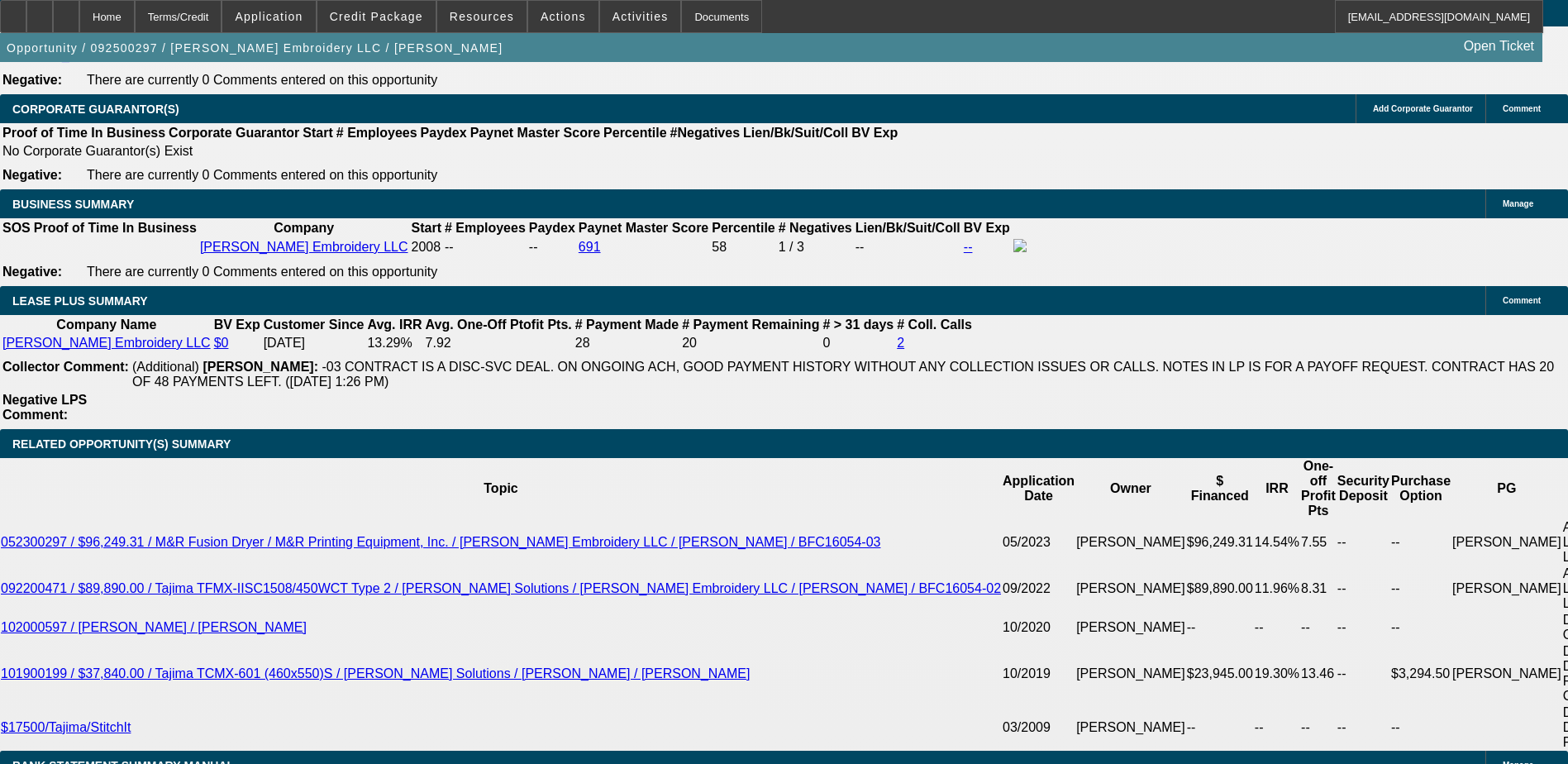
scroll to position [3060, 0]
